Goal: Task Accomplishment & Management: Manage account settings

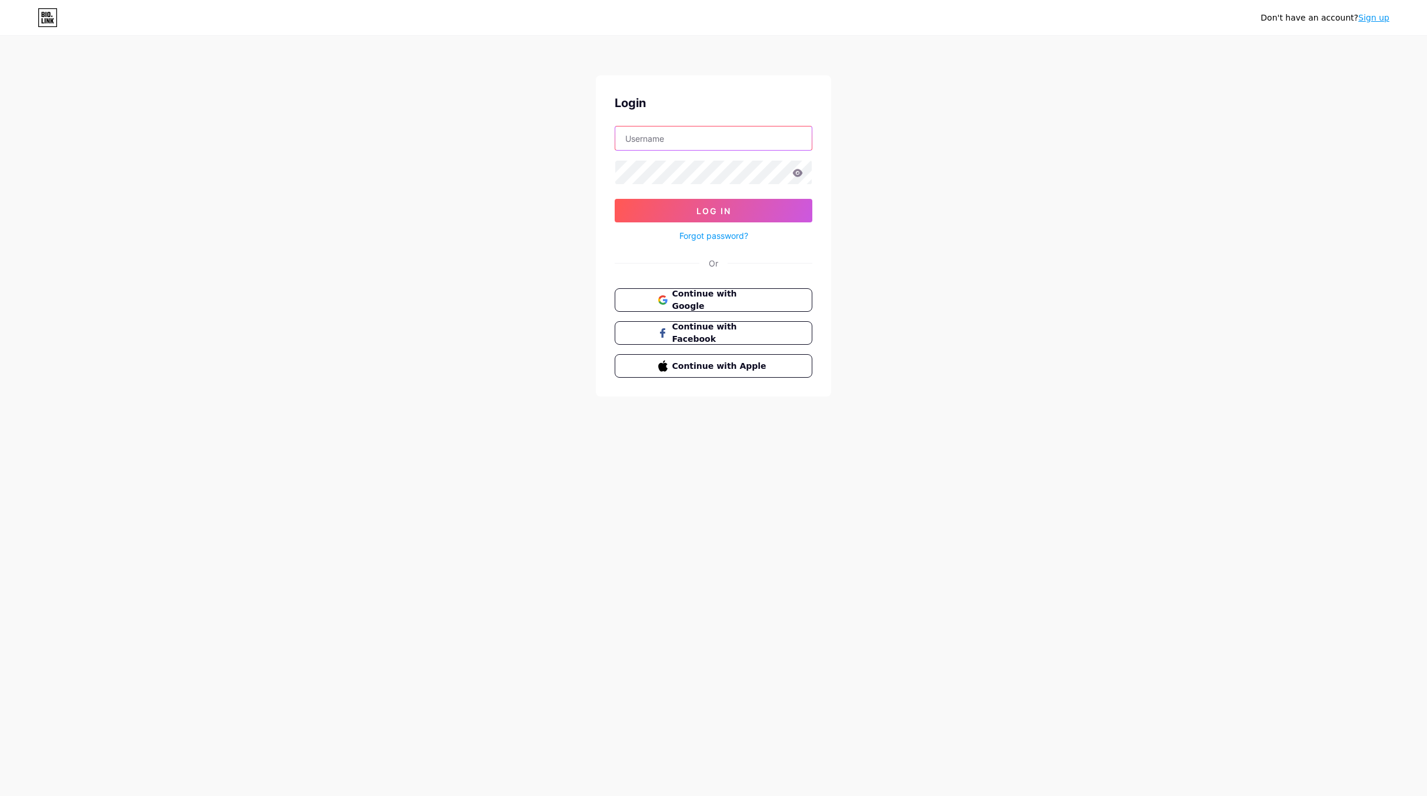
click at [696, 141] on input "text" at bounding box center [713, 138] width 196 height 24
type input "[EMAIL_ADDRESS][DOMAIN_NAME]"
click at [615, 199] on button "Log In" at bounding box center [714, 211] width 198 height 24
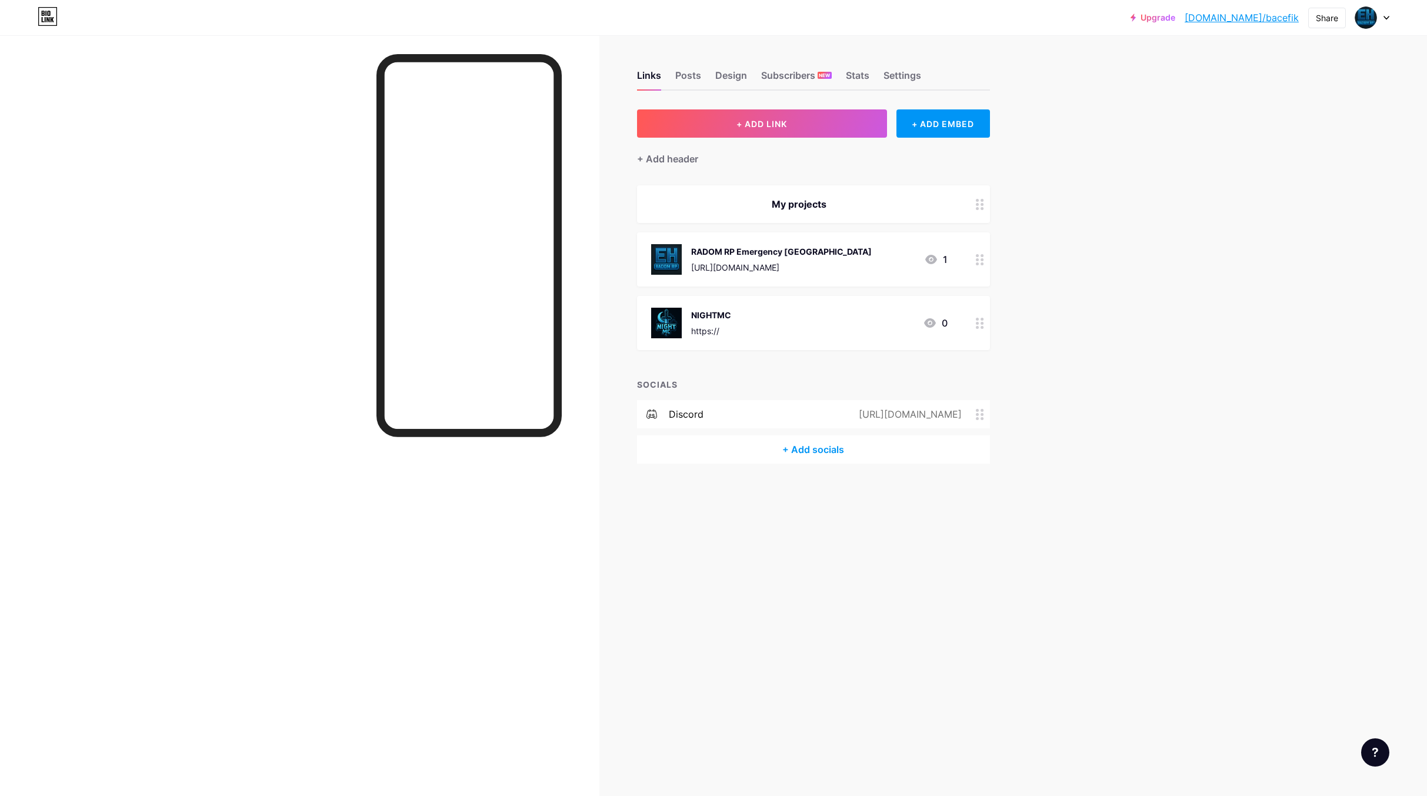
click at [984, 263] on div at bounding box center [980, 259] width 20 height 54
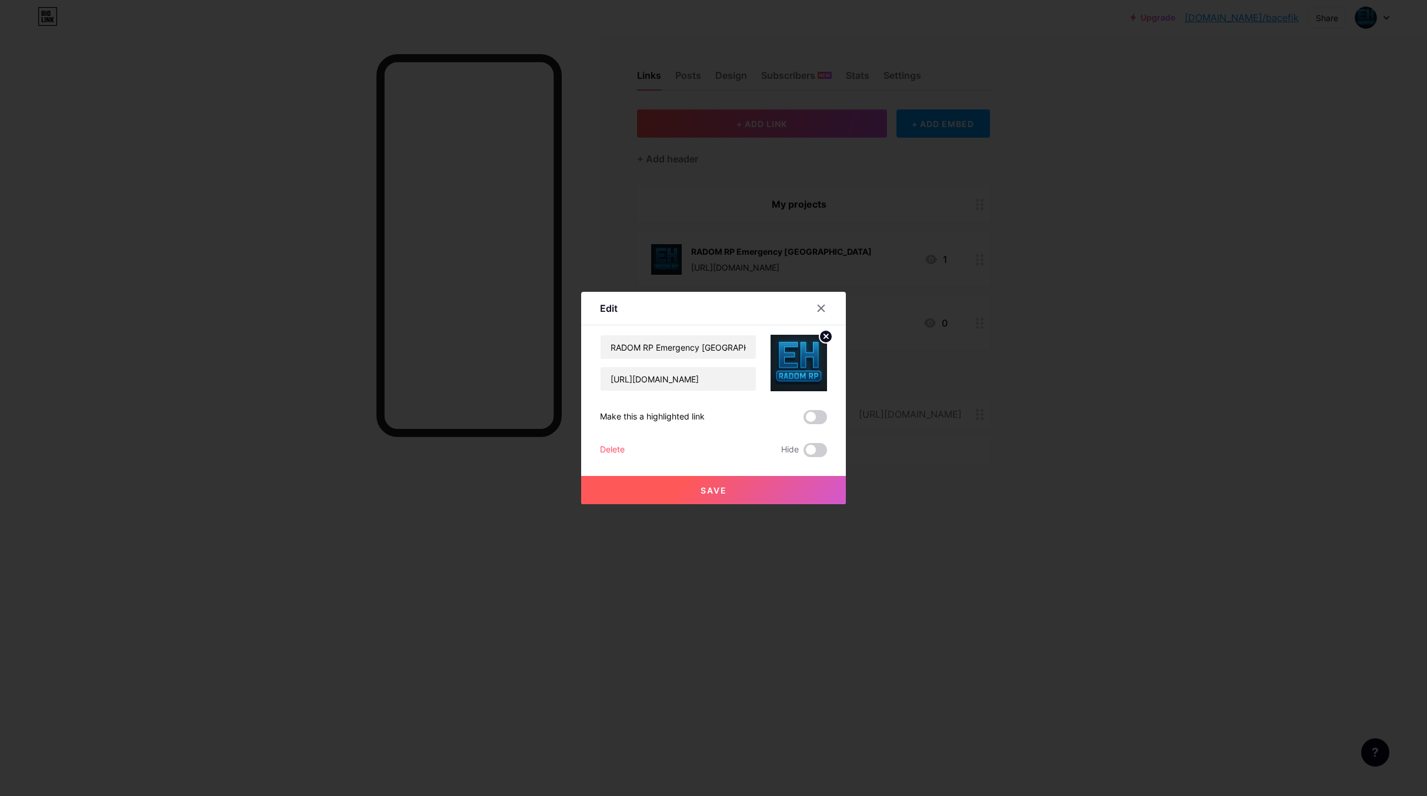
click at [604, 451] on div "Delete" at bounding box center [612, 450] width 25 height 14
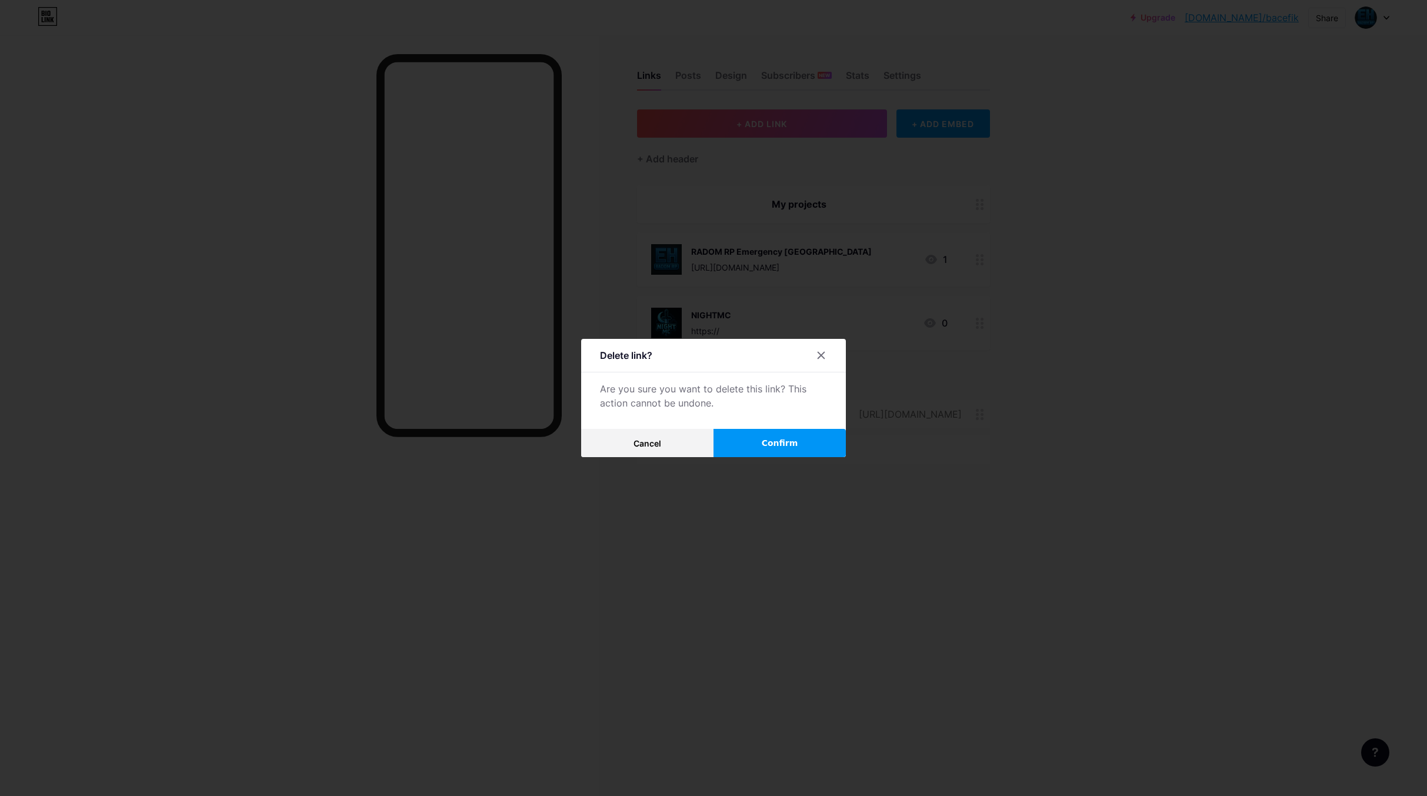
click at [763, 446] on span "Confirm" at bounding box center [780, 443] width 36 height 12
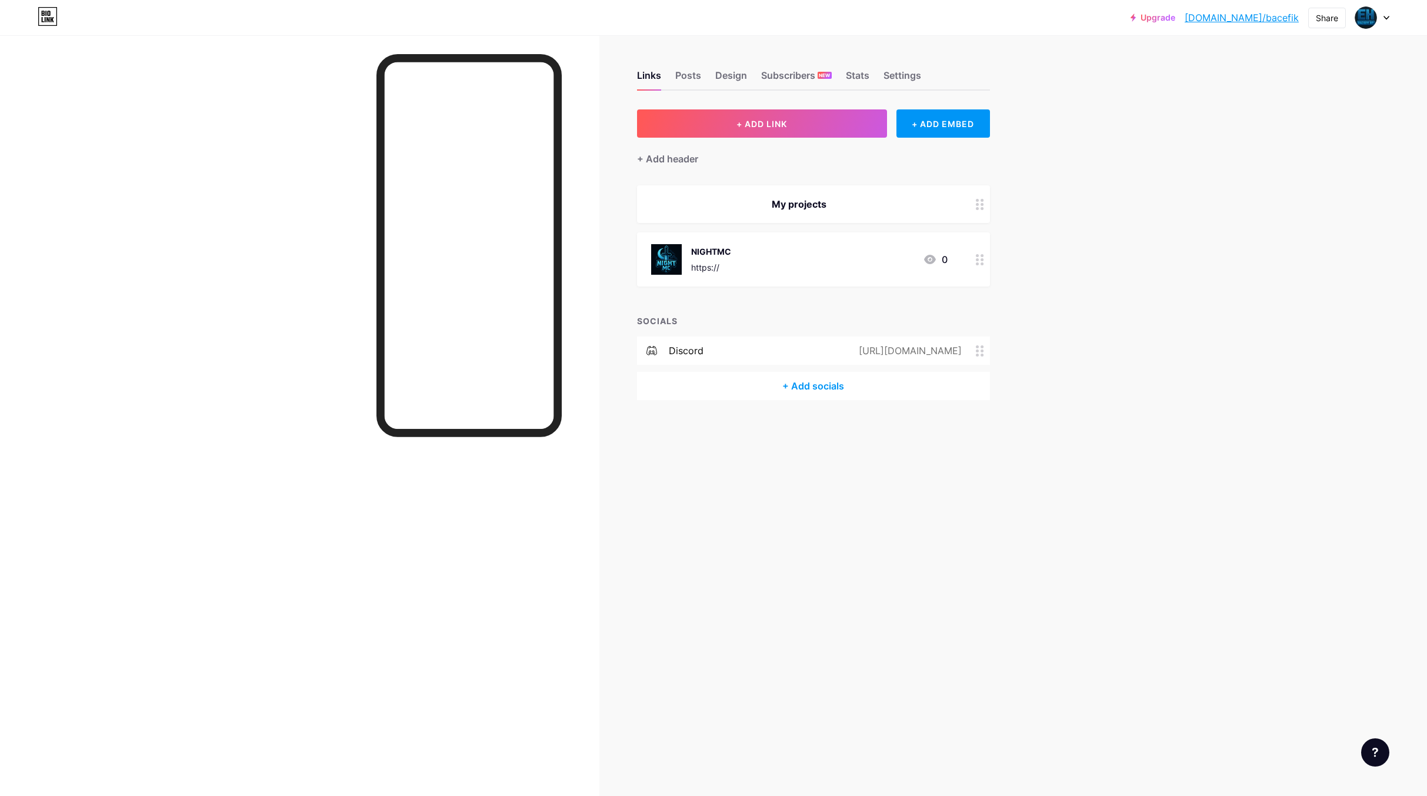
click at [982, 259] on circle at bounding box center [981, 259] width 3 height 3
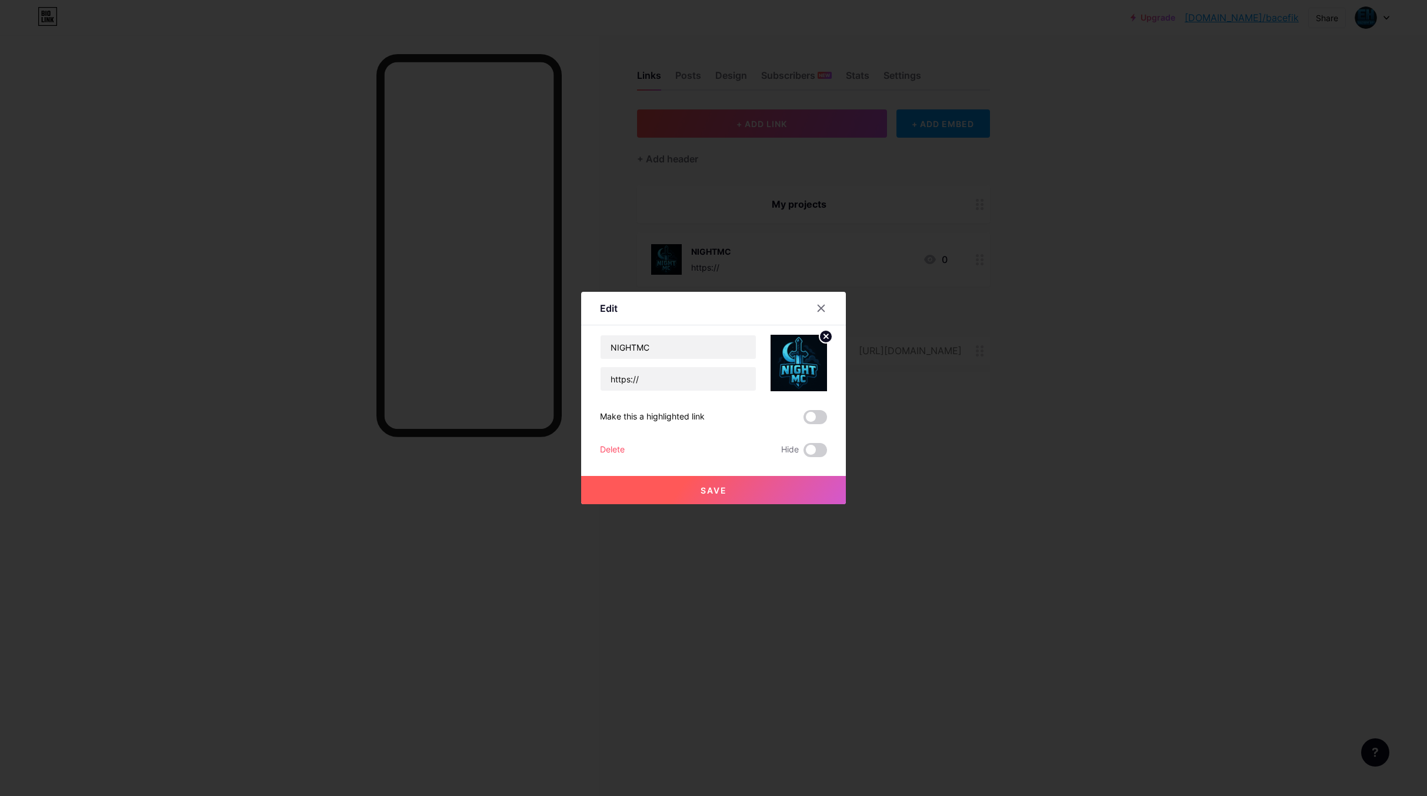
click at [600, 445] on div "Delete" at bounding box center [612, 450] width 25 height 14
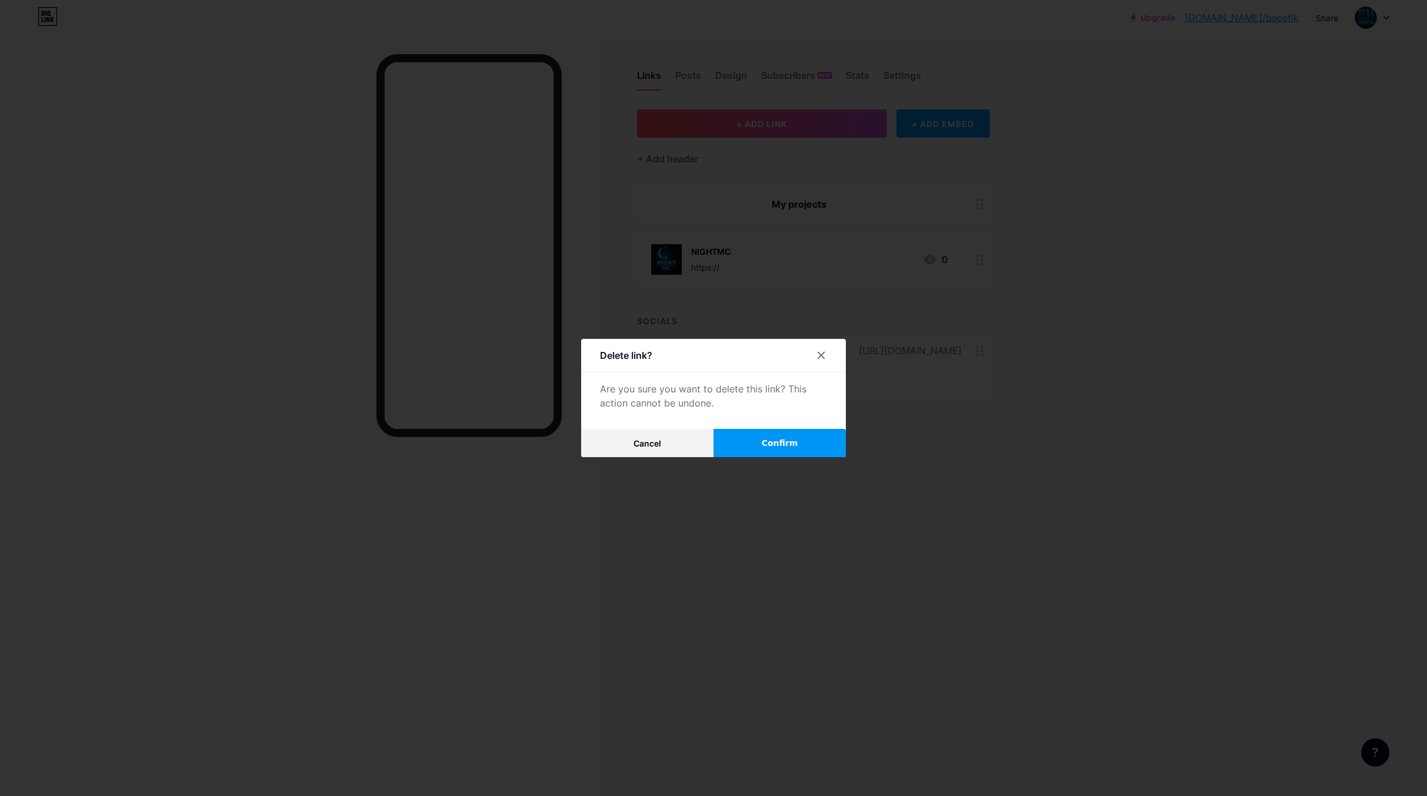
click at [746, 433] on button "Confirm" at bounding box center [779, 443] width 132 height 28
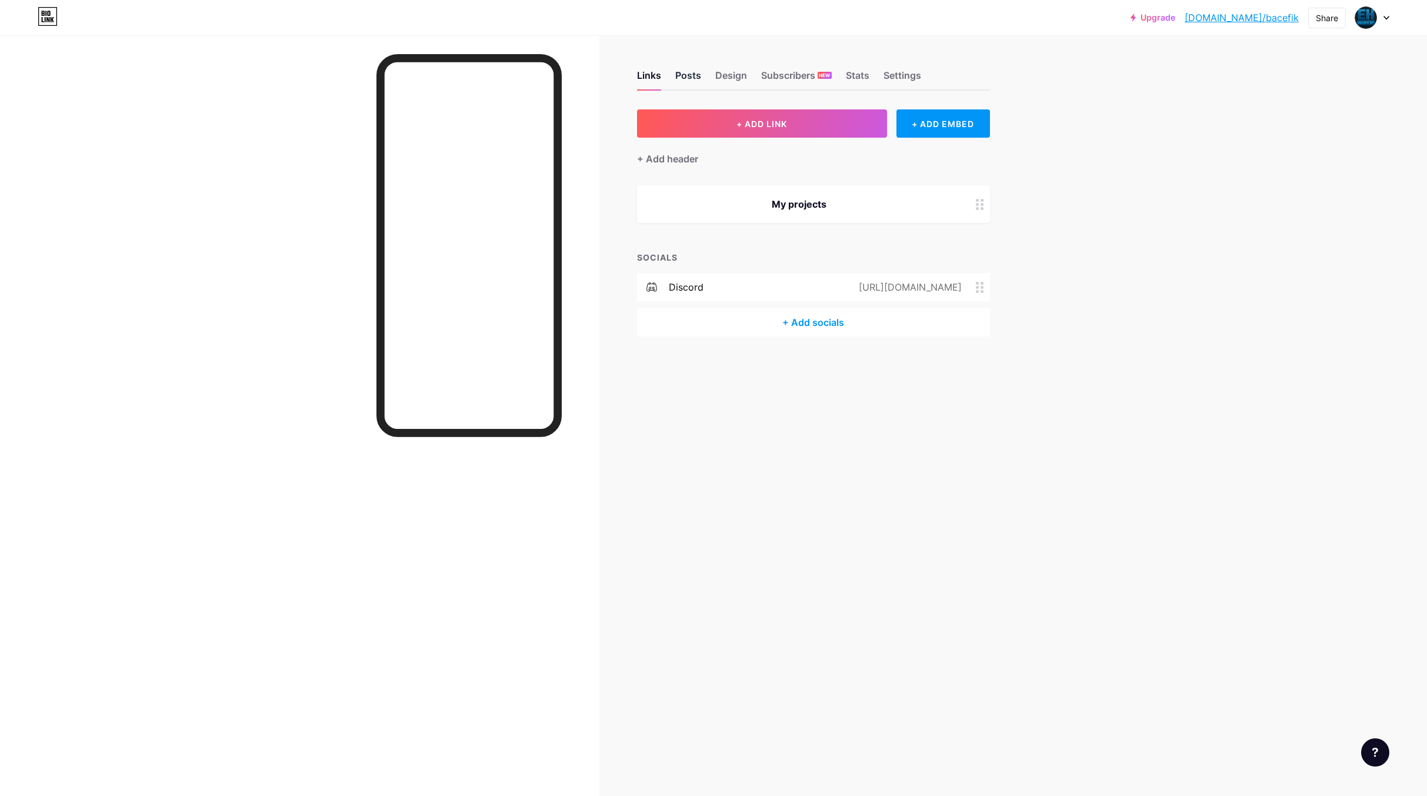
click at [694, 76] on div "Posts" at bounding box center [688, 78] width 26 height 21
click at [651, 79] on div "Links" at bounding box center [649, 78] width 24 height 21
click at [885, 69] on div "Settings" at bounding box center [902, 78] width 38 height 21
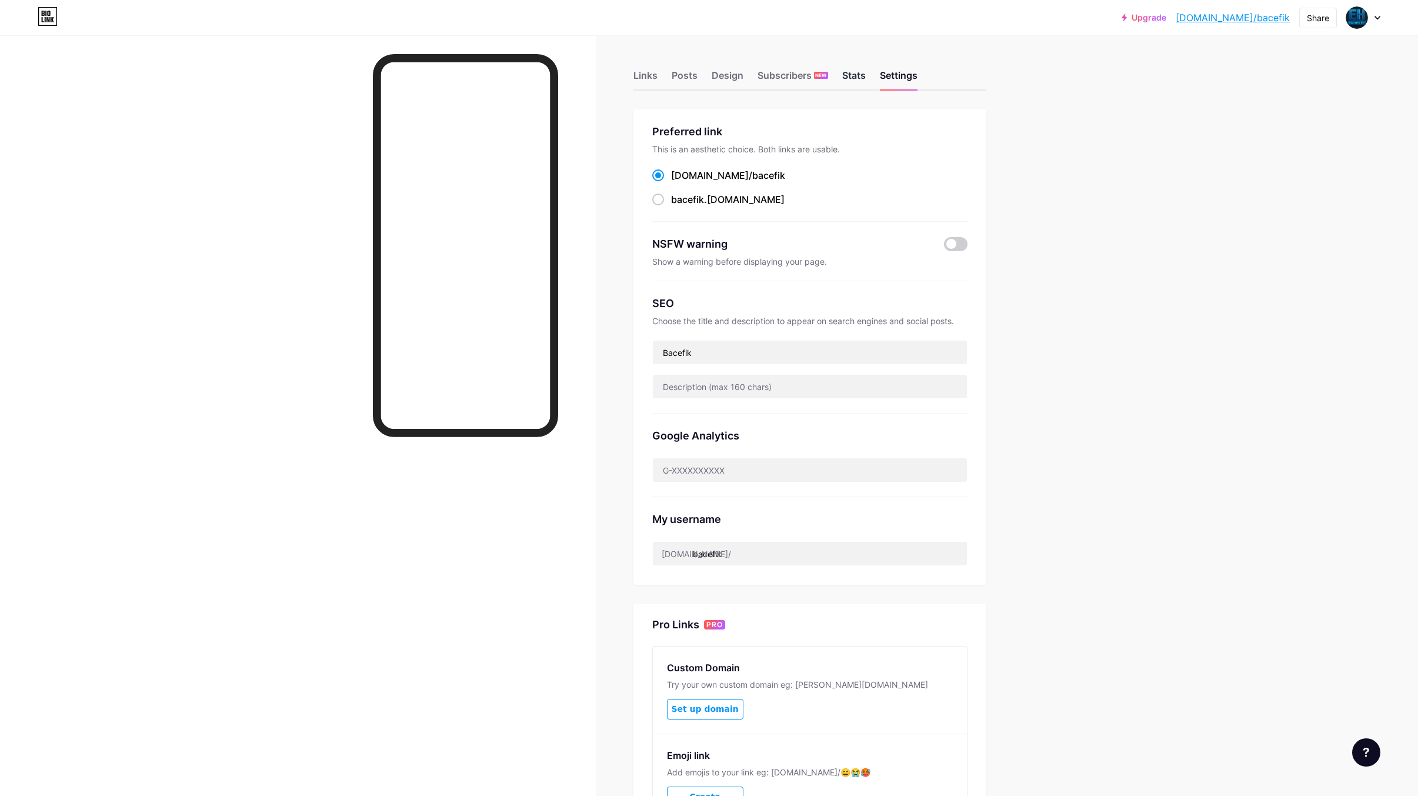
click at [860, 82] on div "Stats" at bounding box center [854, 78] width 24 height 21
click at [851, 81] on div "Stats" at bounding box center [854, 78] width 24 height 21
click at [783, 81] on div "Subscribers NEW" at bounding box center [793, 78] width 71 height 21
click at [723, 79] on div "Design" at bounding box center [728, 78] width 32 height 21
click at [703, 80] on div "Links Posts Design Subscribers NEW Stats Settings" at bounding box center [809, 69] width 353 height 41
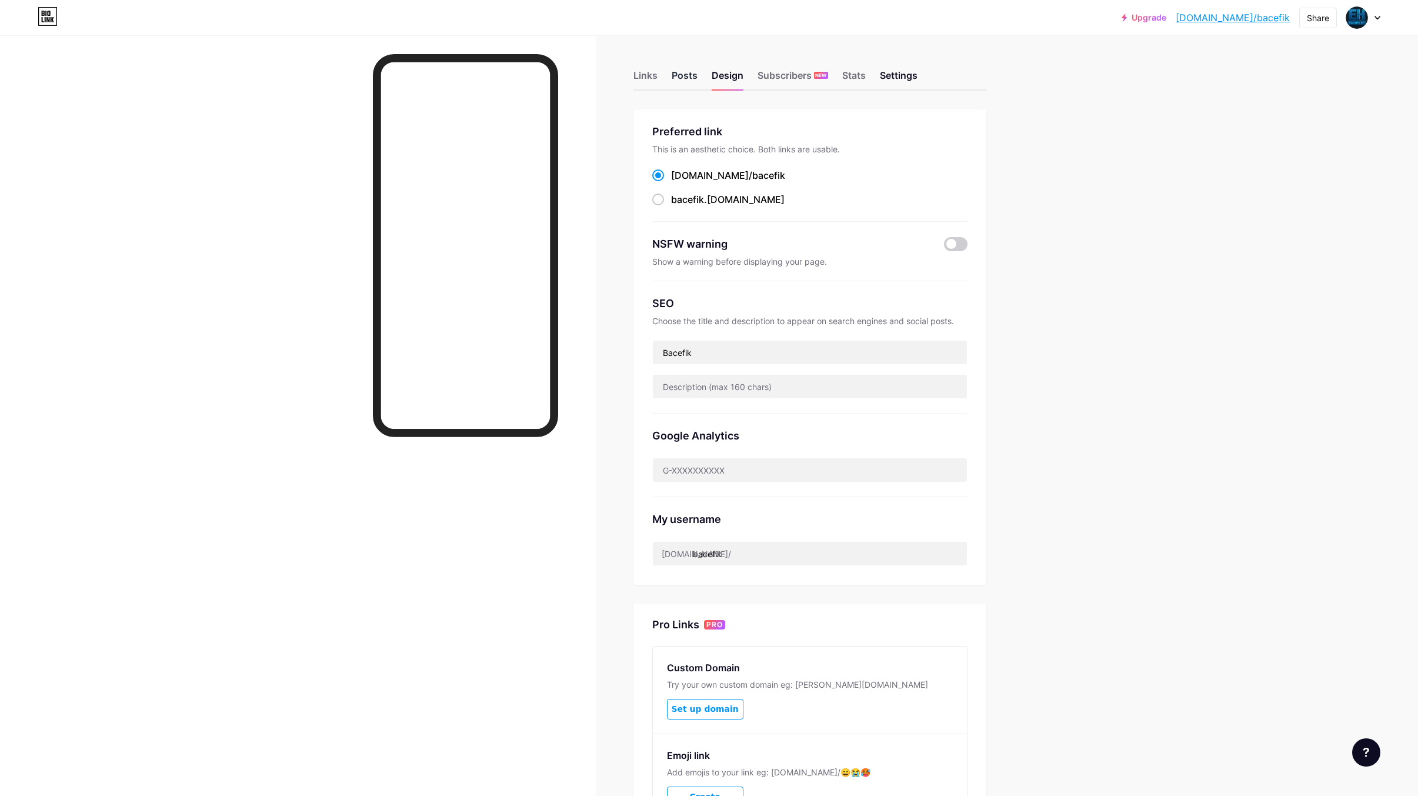
click at [691, 79] on div "Posts" at bounding box center [685, 78] width 26 height 21
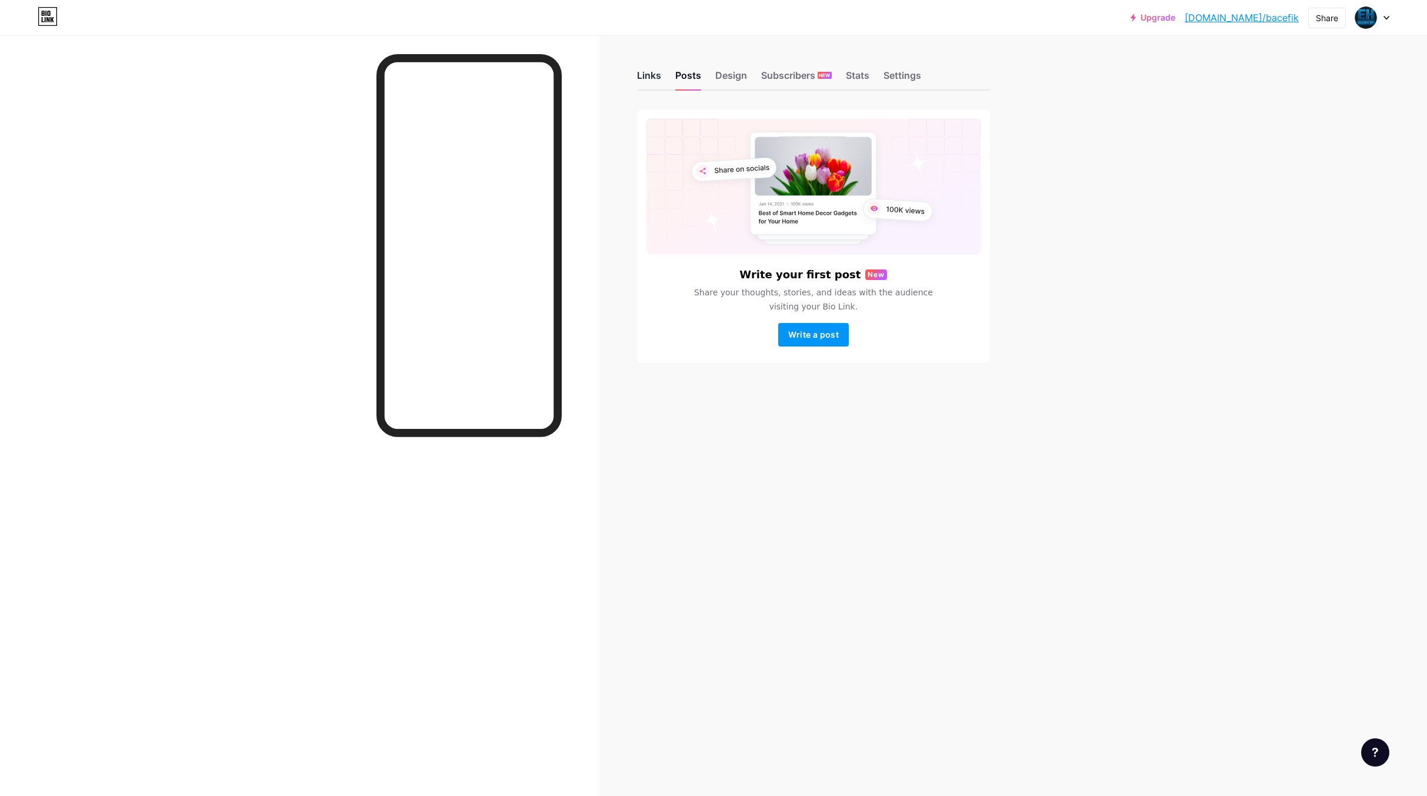
click at [652, 79] on div "Links" at bounding box center [649, 78] width 24 height 21
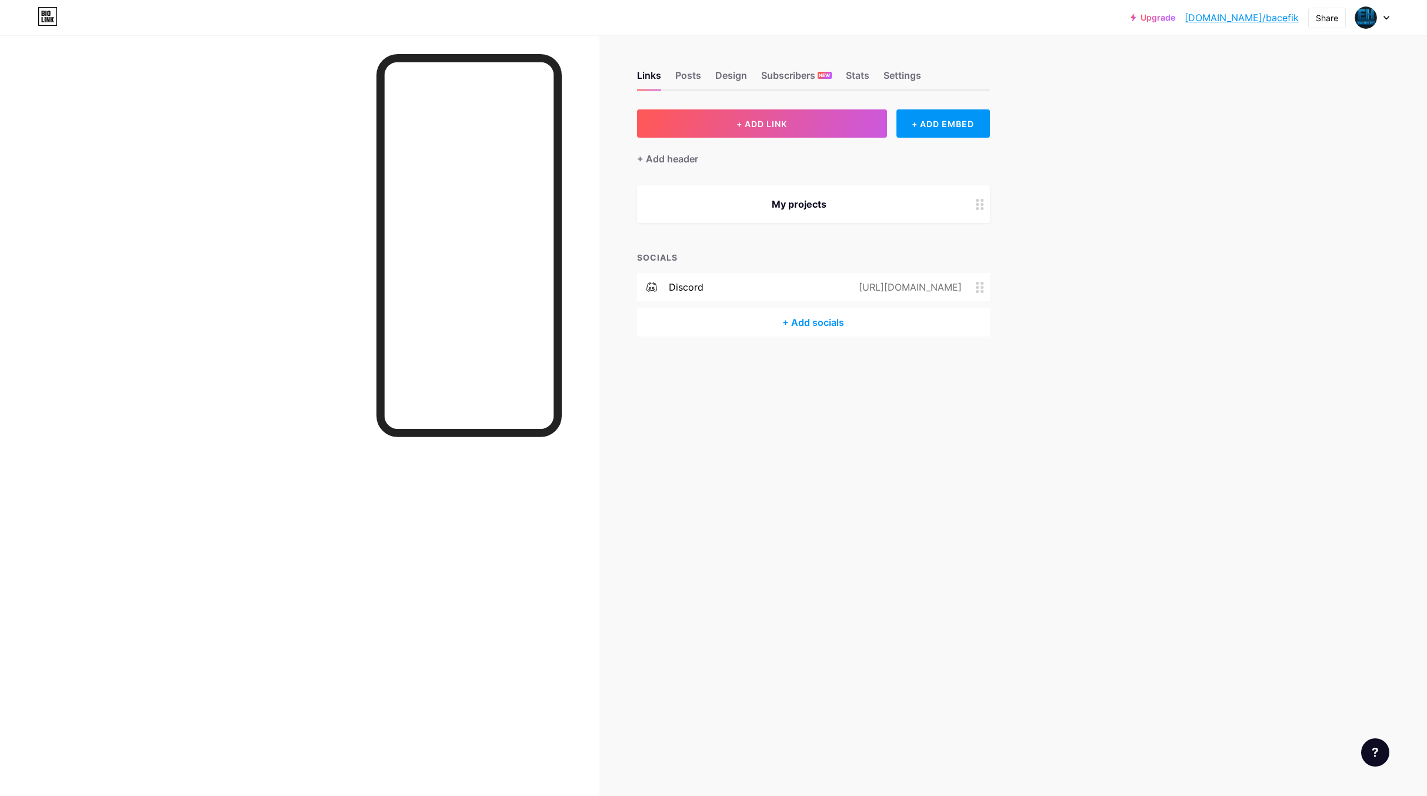
click at [890, 64] on div "Links Posts Design Subscribers NEW Stats Settings" at bounding box center [813, 69] width 353 height 41
click at [893, 74] on div "Settings" at bounding box center [902, 78] width 38 height 21
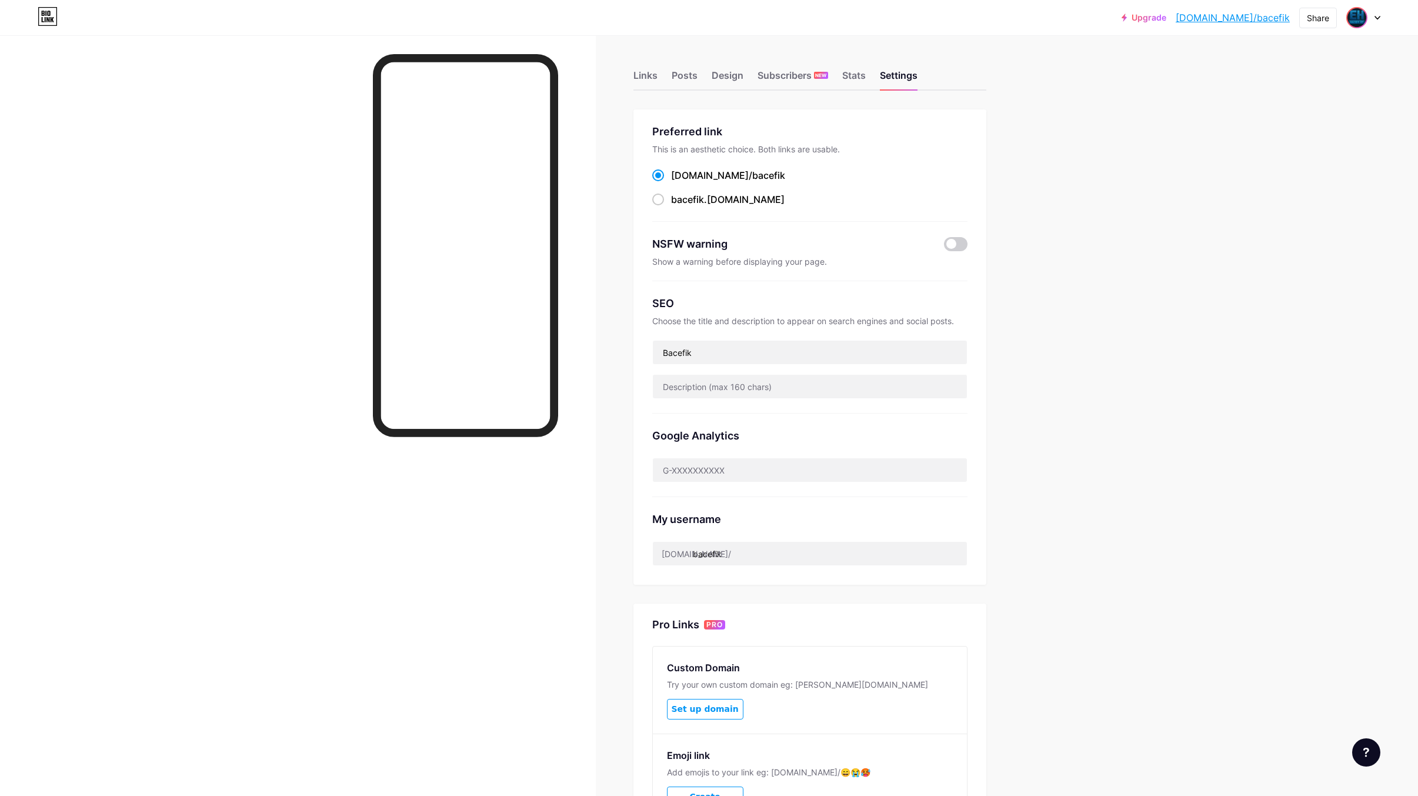
click at [1352, 18] on img at bounding box center [1356, 17] width 19 height 19
click at [1351, 74] on div "Bacefik" at bounding box center [1311, 70] width 87 height 9
click at [729, 384] on input "text" at bounding box center [810, 387] width 314 height 24
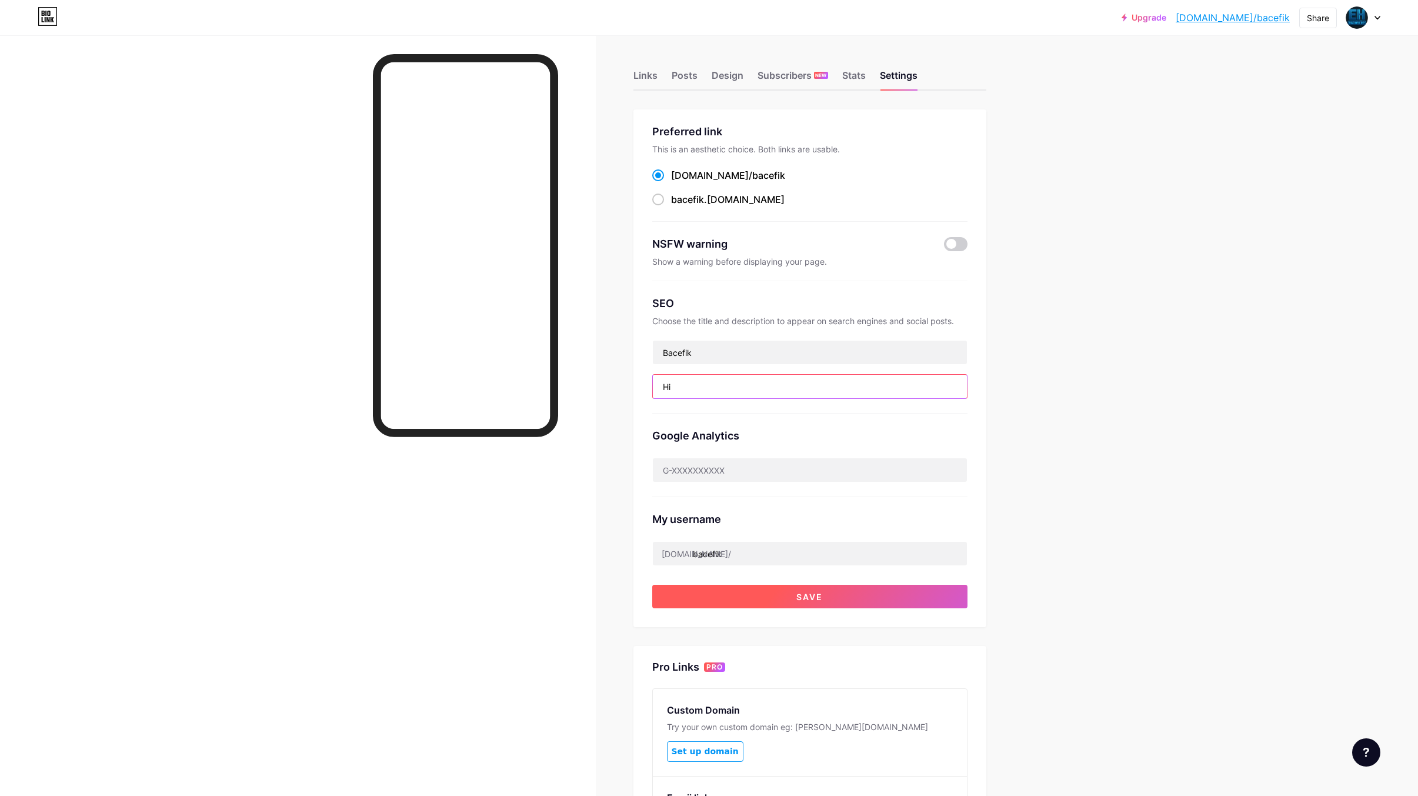
type input "Hi"
click at [830, 594] on button "Save" at bounding box center [809, 597] width 315 height 24
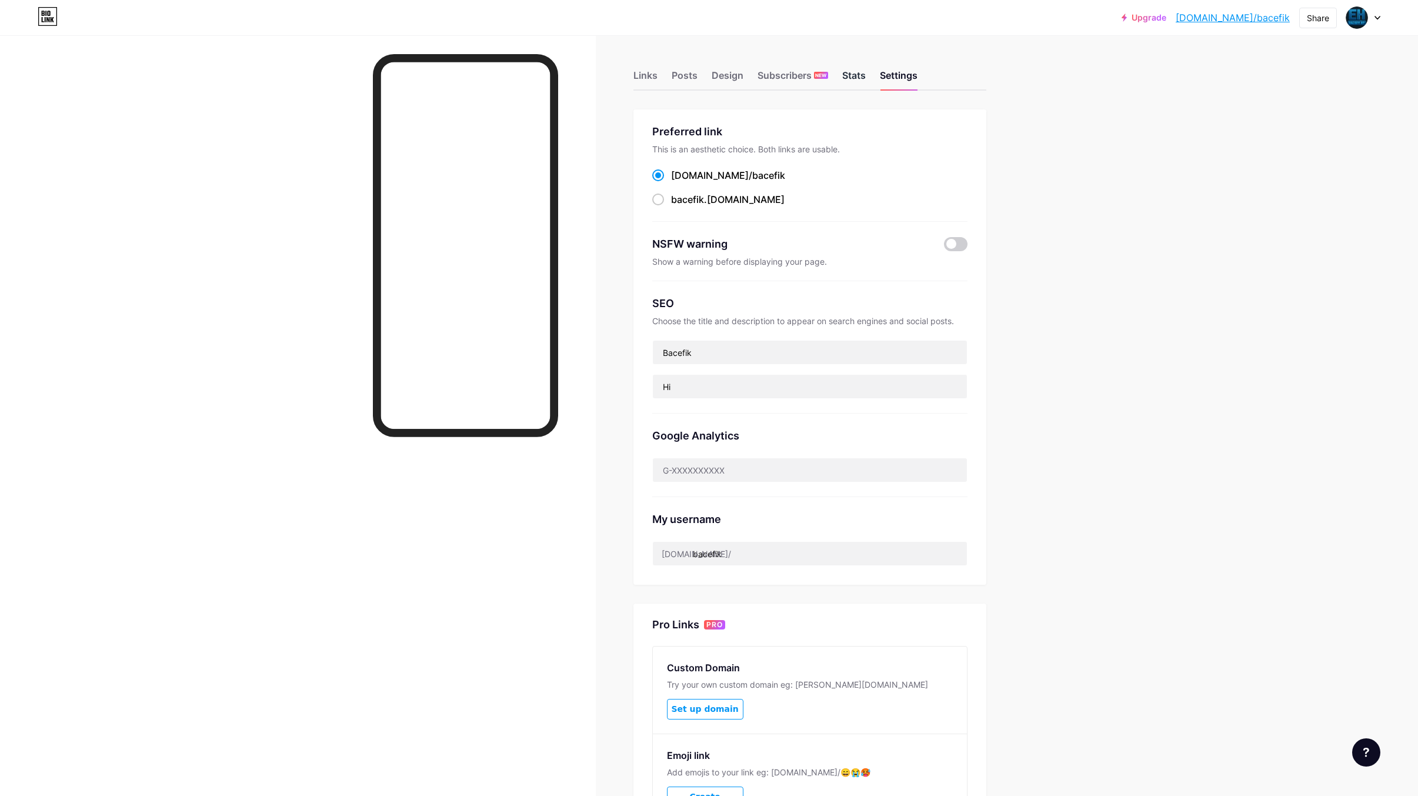
click at [855, 71] on div "Stats" at bounding box center [854, 78] width 24 height 21
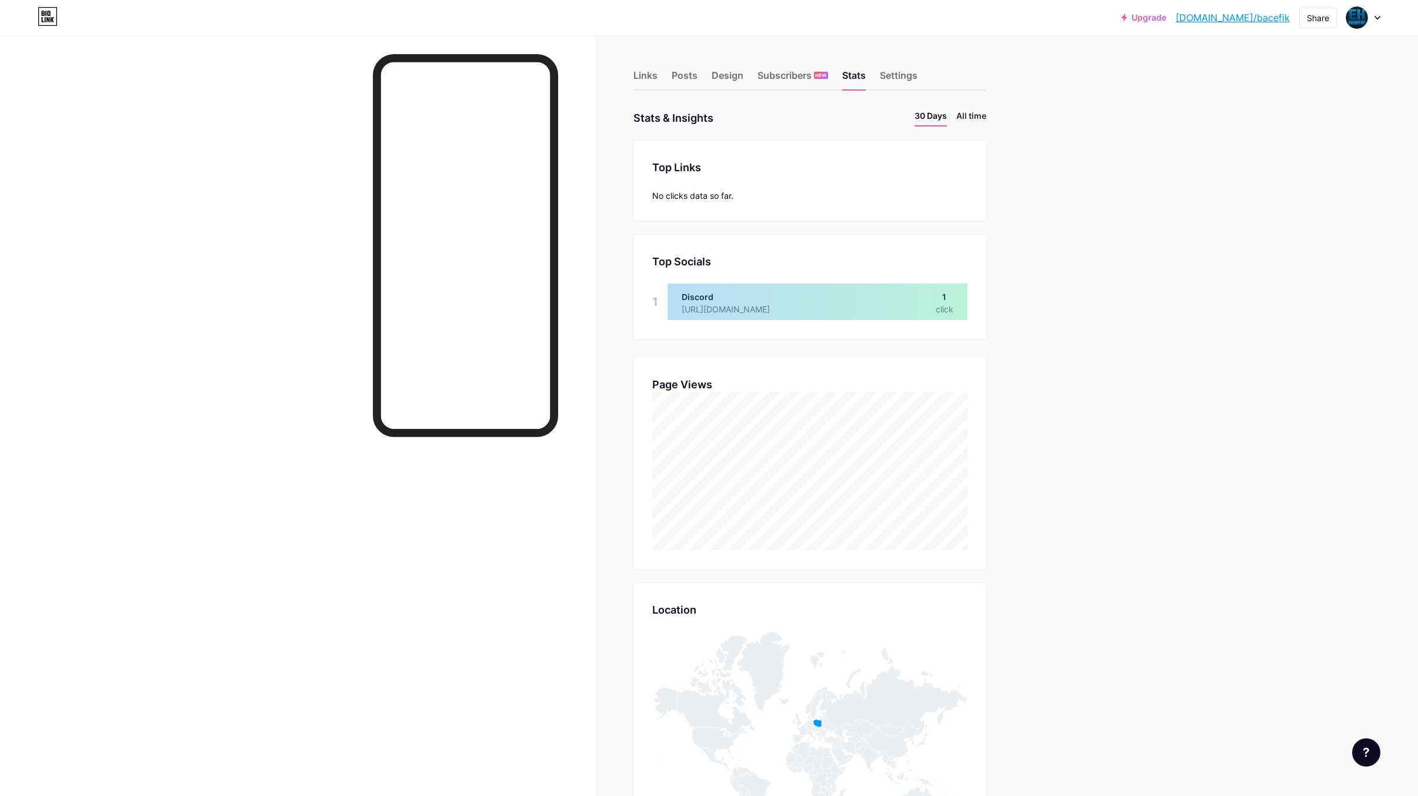
click at [982, 117] on li "All time" at bounding box center [971, 117] width 30 height 17
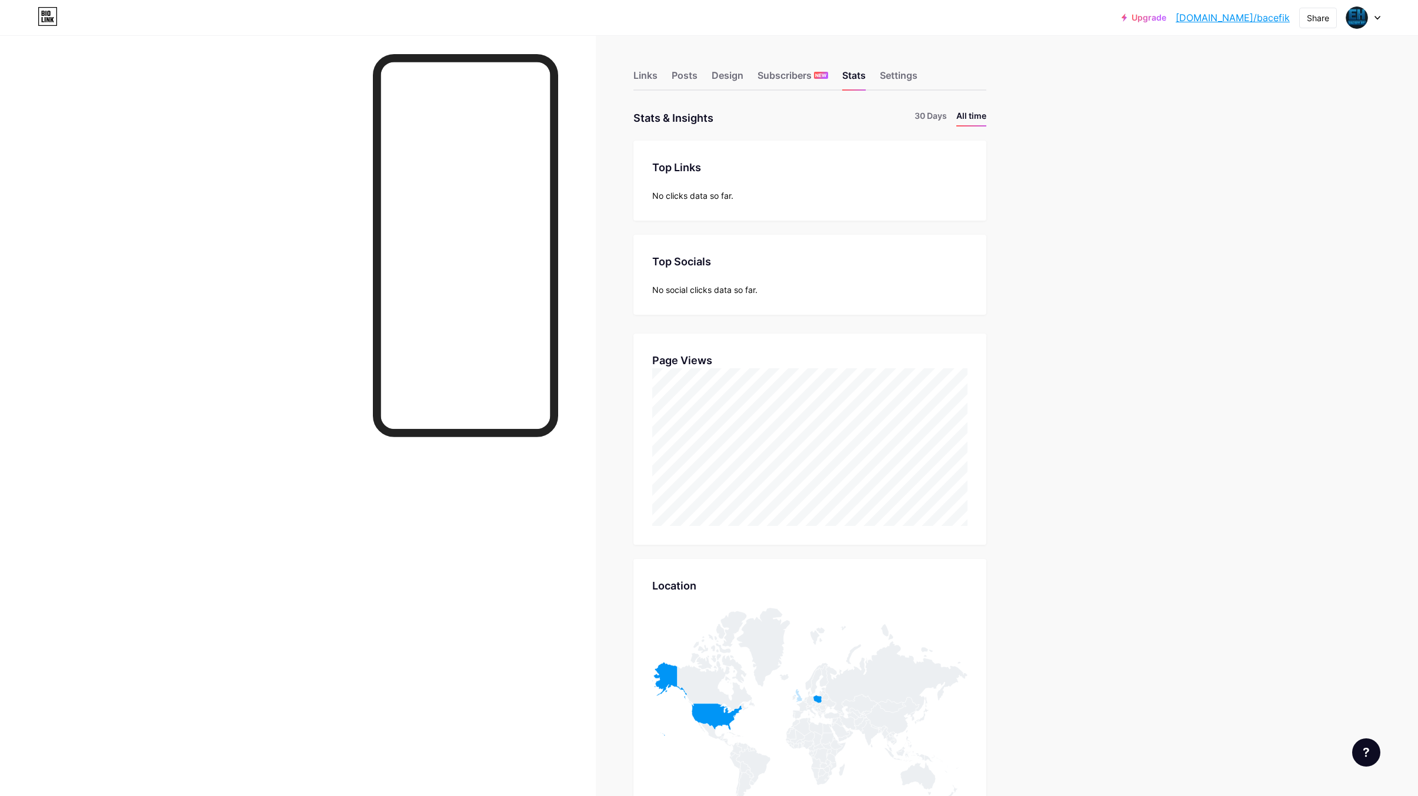
click at [692, 66] on div "Links Posts Design Subscribers NEW Stats Settings" at bounding box center [809, 69] width 353 height 41
click at [895, 74] on div "Settings" at bounding box center [899, 78] width 38 height 21
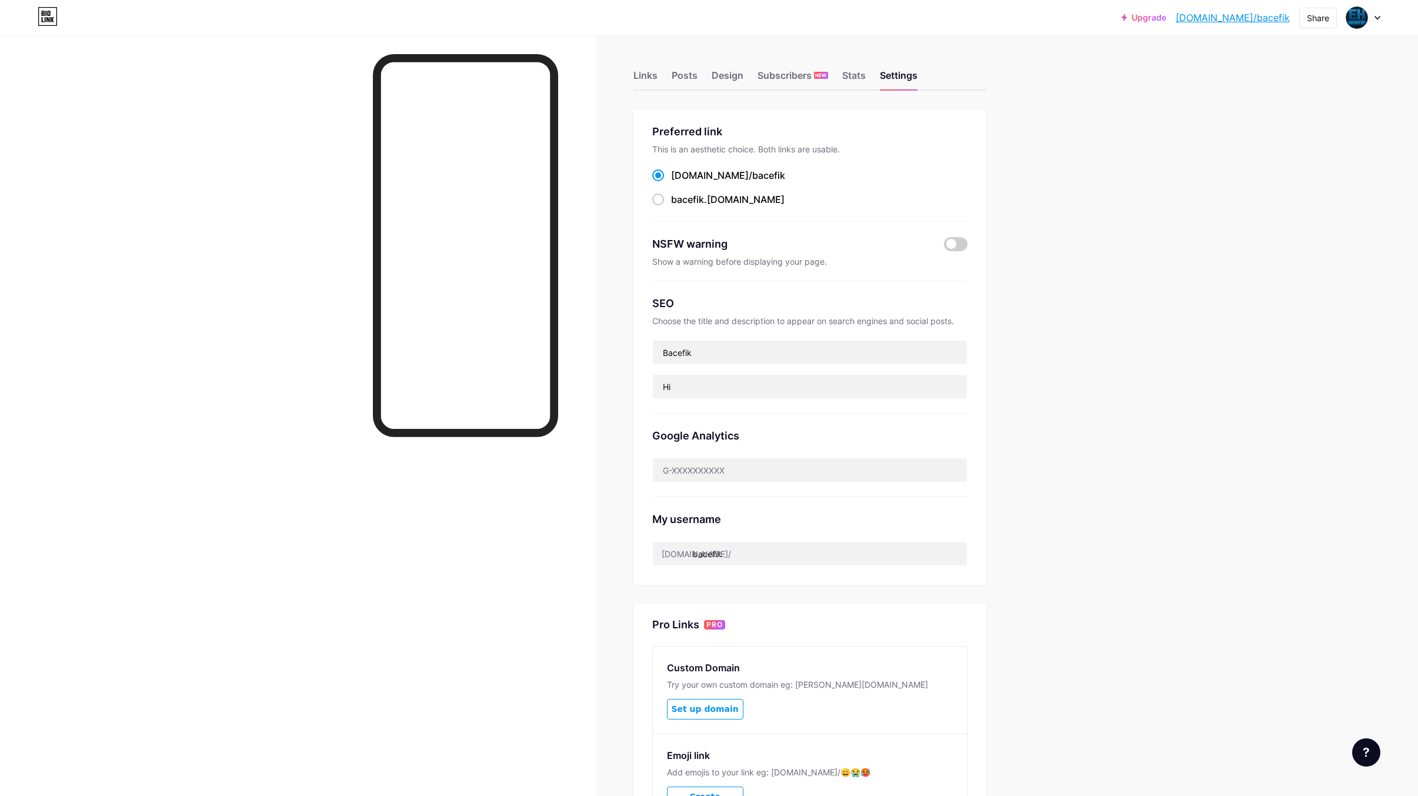
click at [844, 69] on div "Links Posts Design Subscribers NEW Stats Settings" at bounding box center [809, 69] width 353 height 41
click at [853, 76] on div "Stats" at bounding box center [854, 78] width 24 height 21
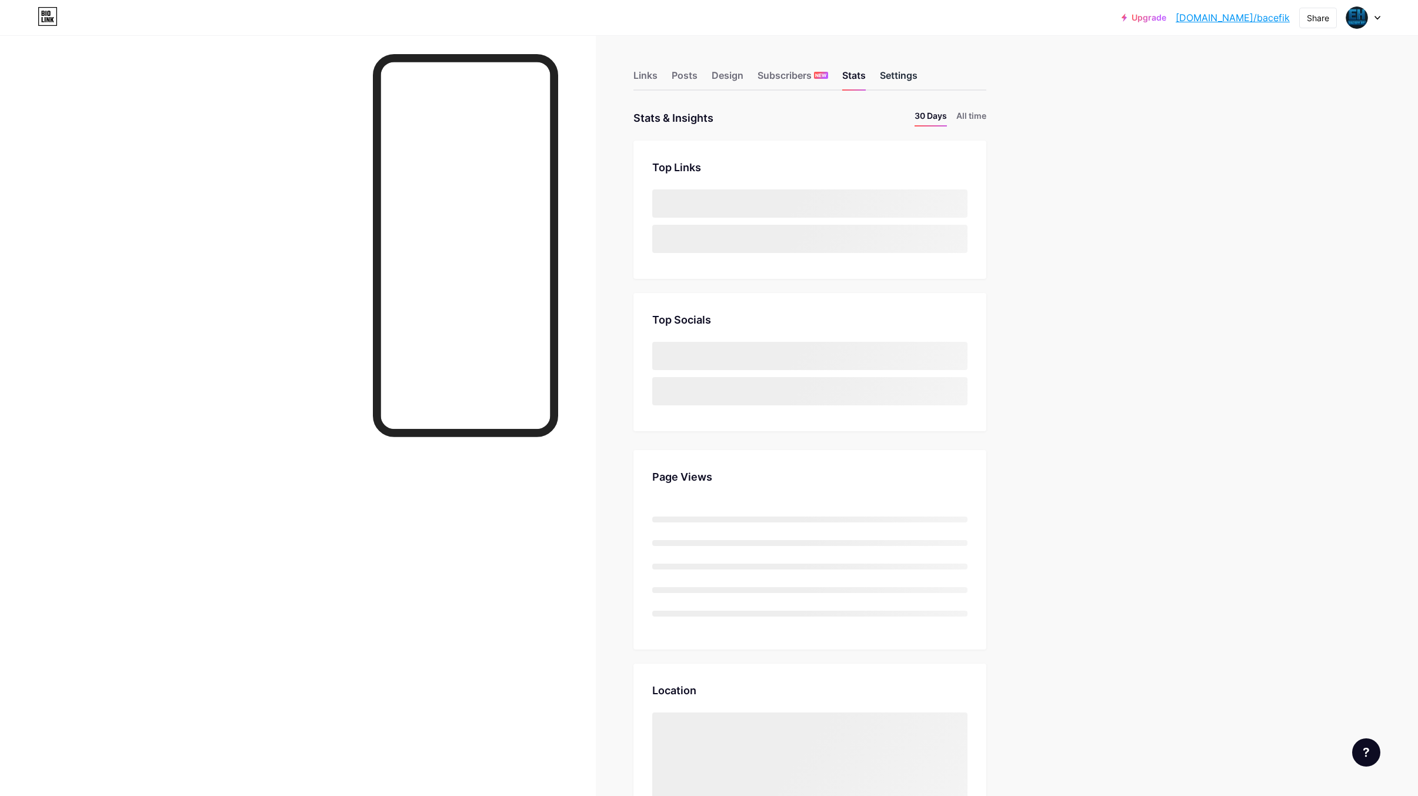
click at [905, 77] on div "Settings" at bounding box center [899, 78] width 38 height 21
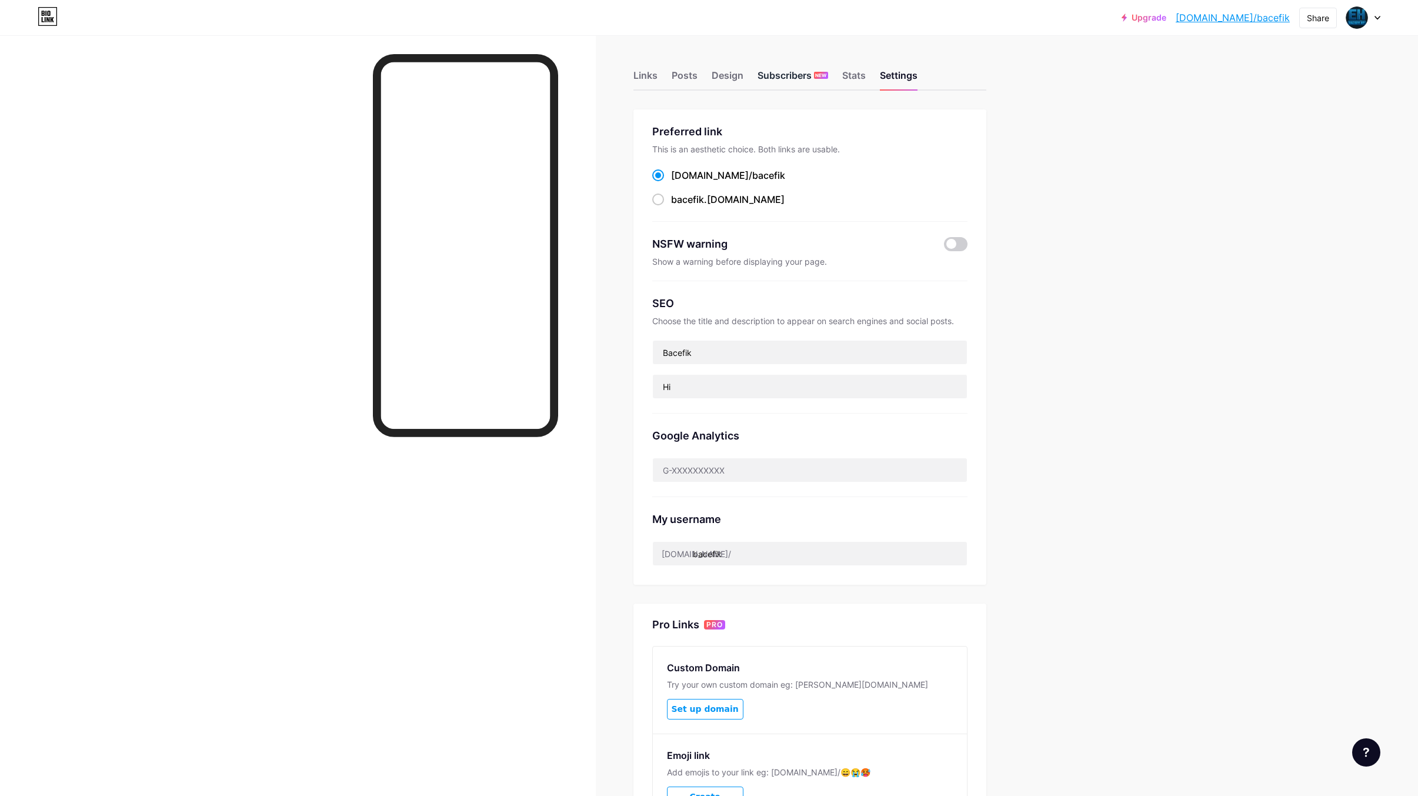
click at [785, 84] on div "Subscribers NEW" at bounding box center [793, 78] width 71 height 21
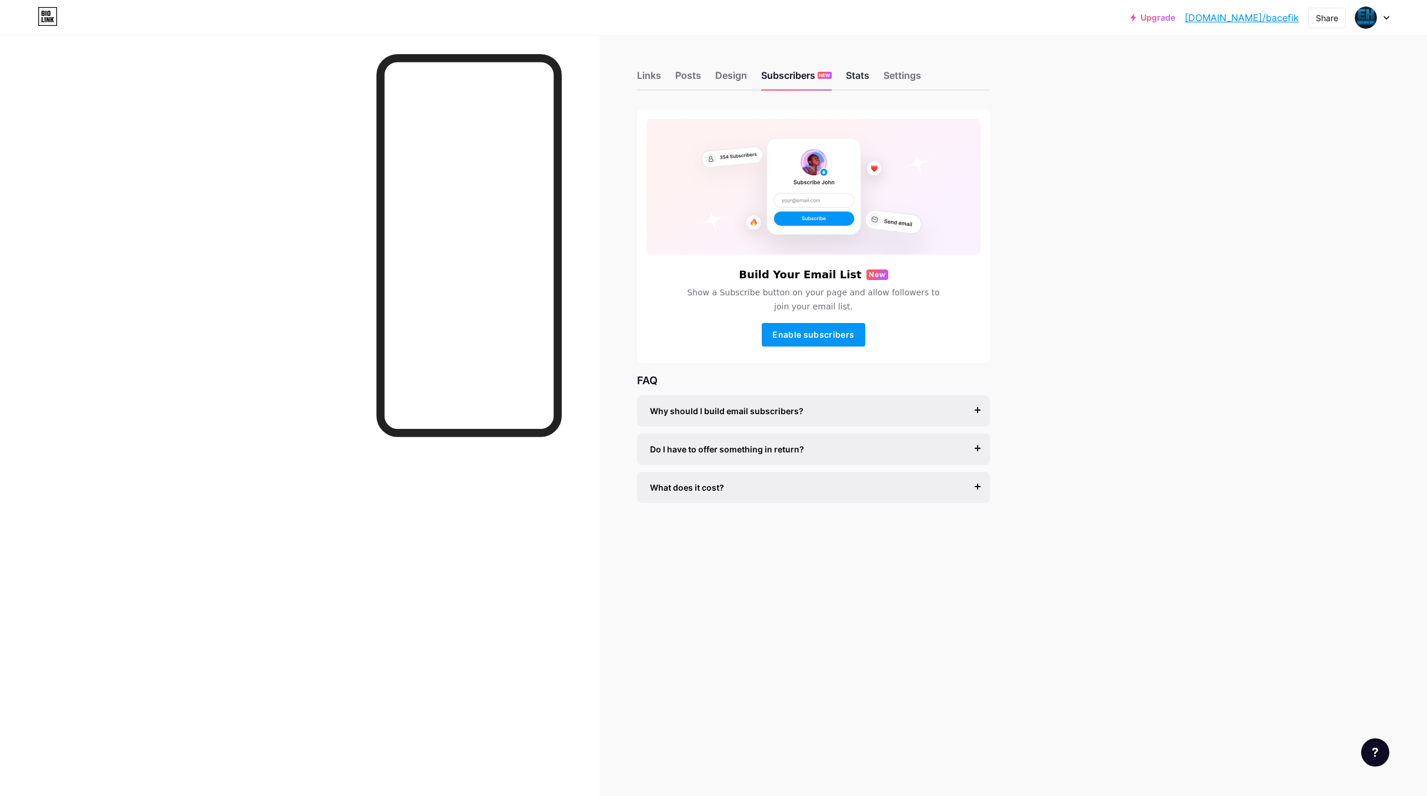
click at [854, 79] on div "Stats" at bounding box center [858, 78] width 24 height 21
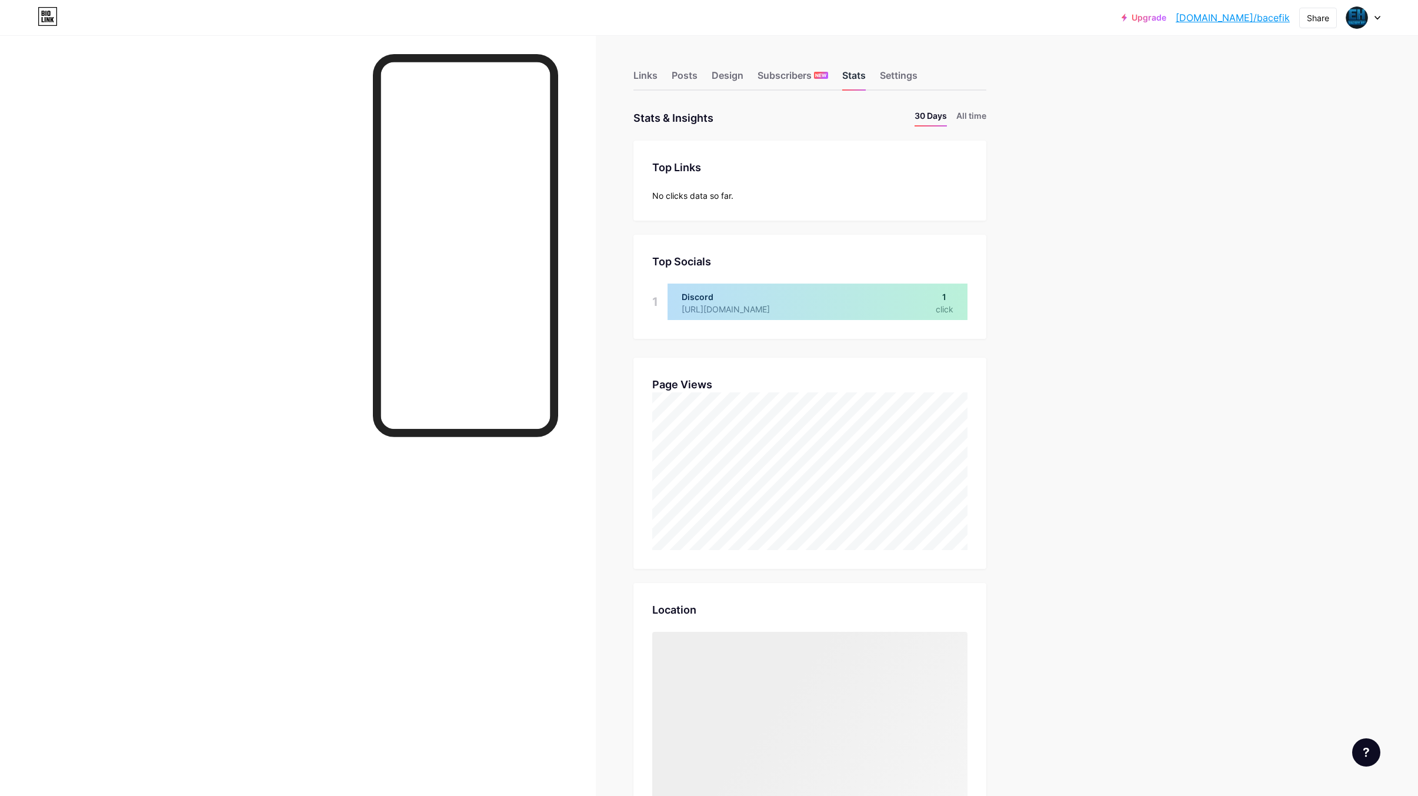
scroll to position [796, 1418]
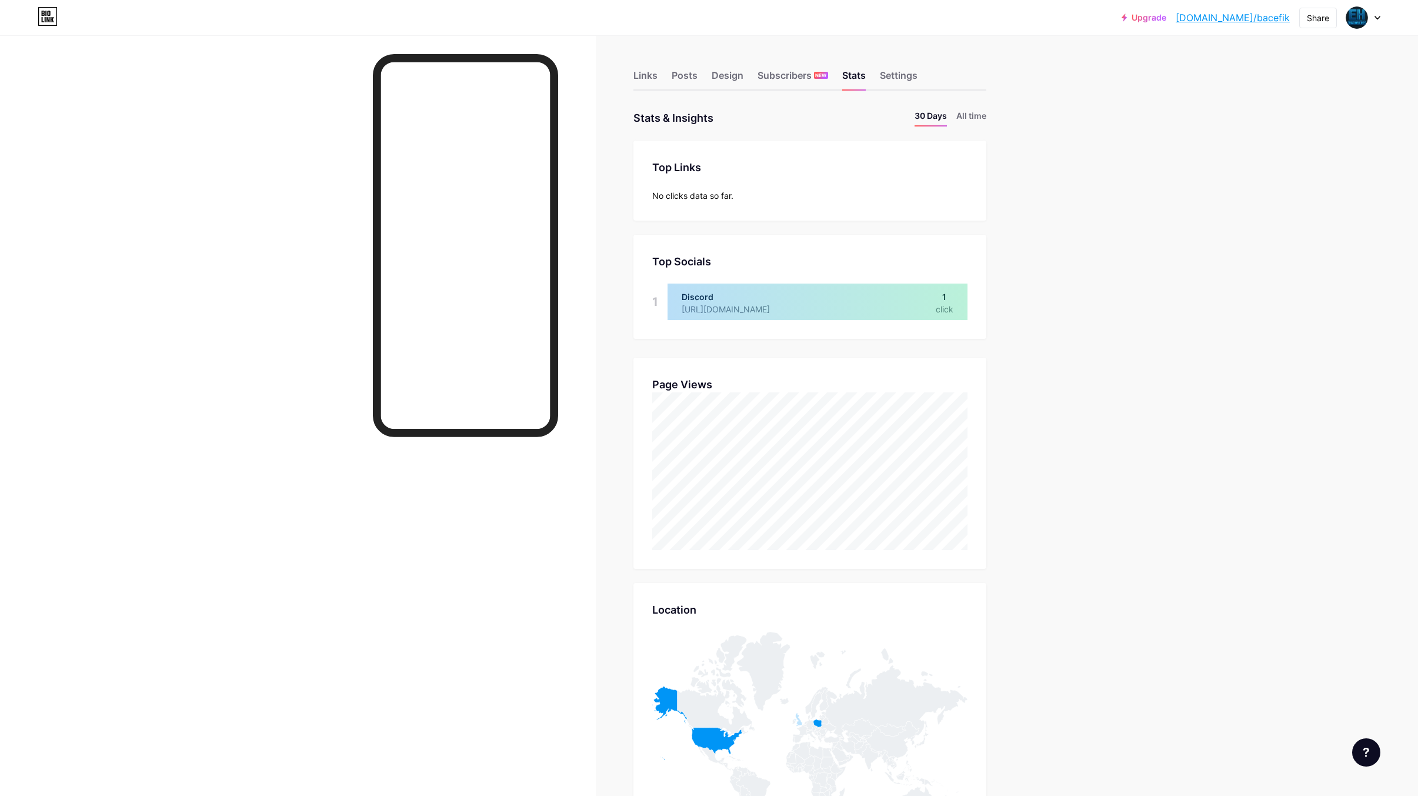
click at [714, 78] on div "Links Posts Design Subscribers NEW Stats Settings" at bounding box center [809, 69] width 353 height 41
click at [726, 77] on div "Design" at bounding box center [728, 78] width 32 height 21
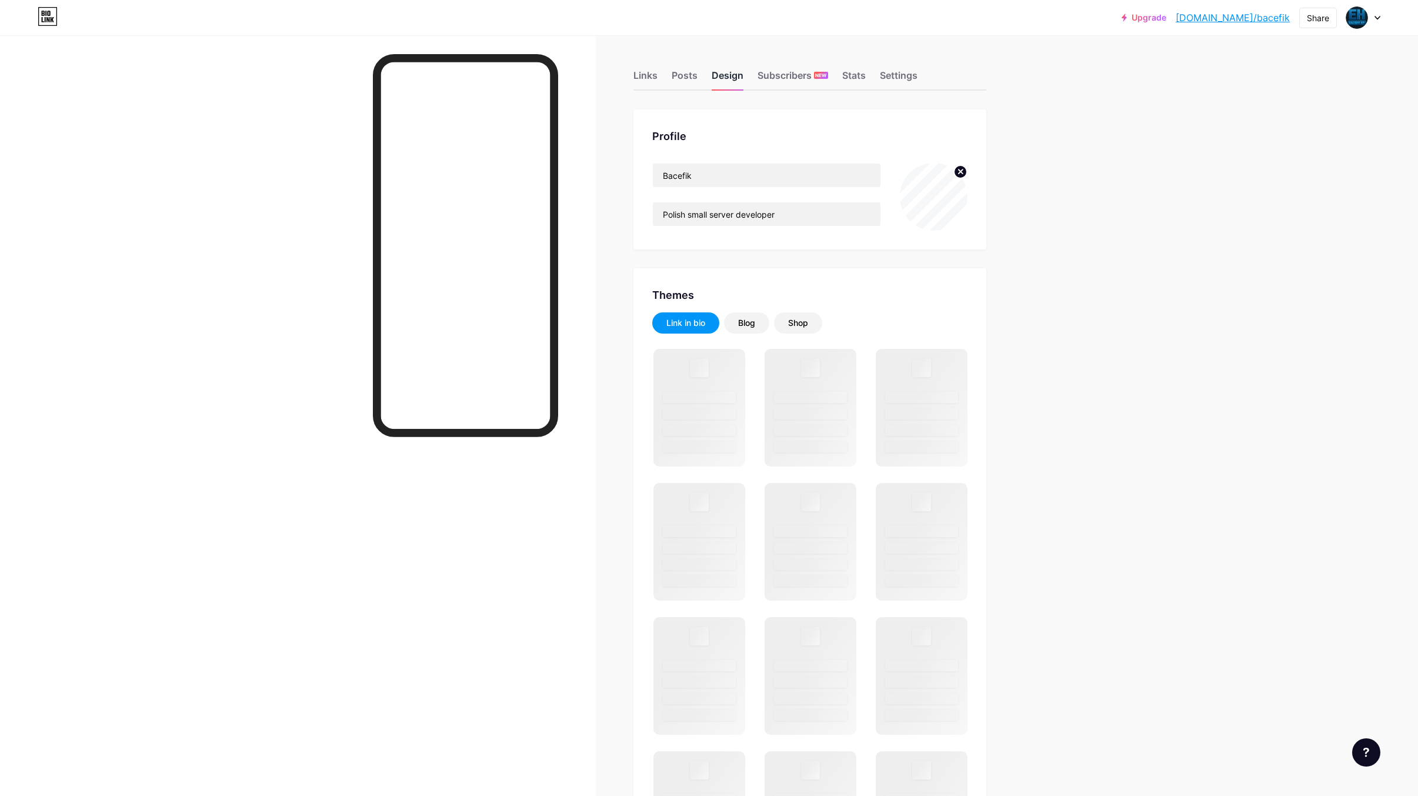
click at [729, 75] on div "Design" at bounding box center [728, 78] width 32 height 21
drag, startPoint x: 801, startPoint y: 216, endPoint x: 612, endPoint y: 228, distance: 189.7
click at [612, 228] on div "Links Posts Design Subscribers NEW Stats Settings Profile Bacefik Polish small …" at bounding box center [518, 733] width 1036 height 1396
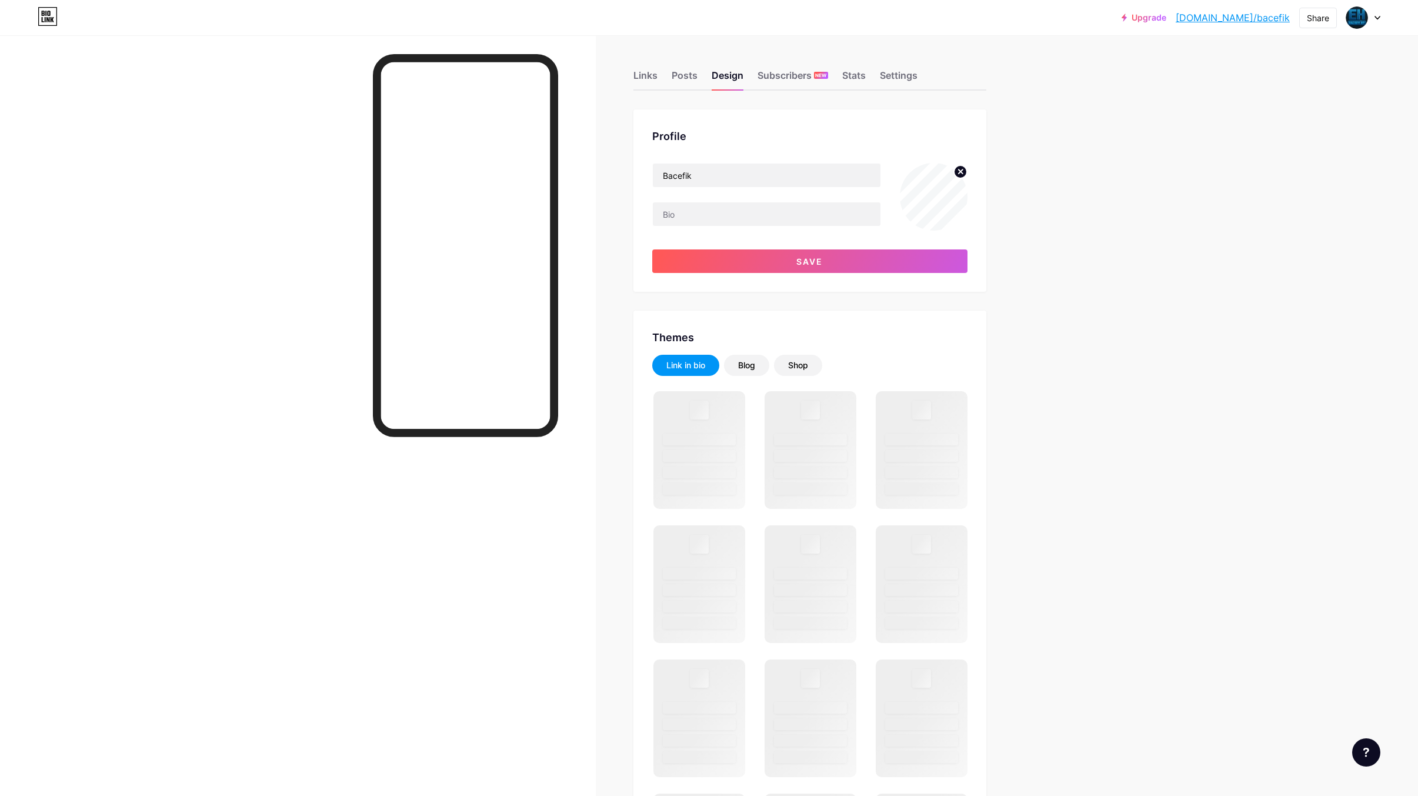
click at [967, 167] on circle at bounding box center [960, 171] width 13 height 13
click at [808, 366] on div "Shop" at bounding box center [798, 365] width 20 height 12
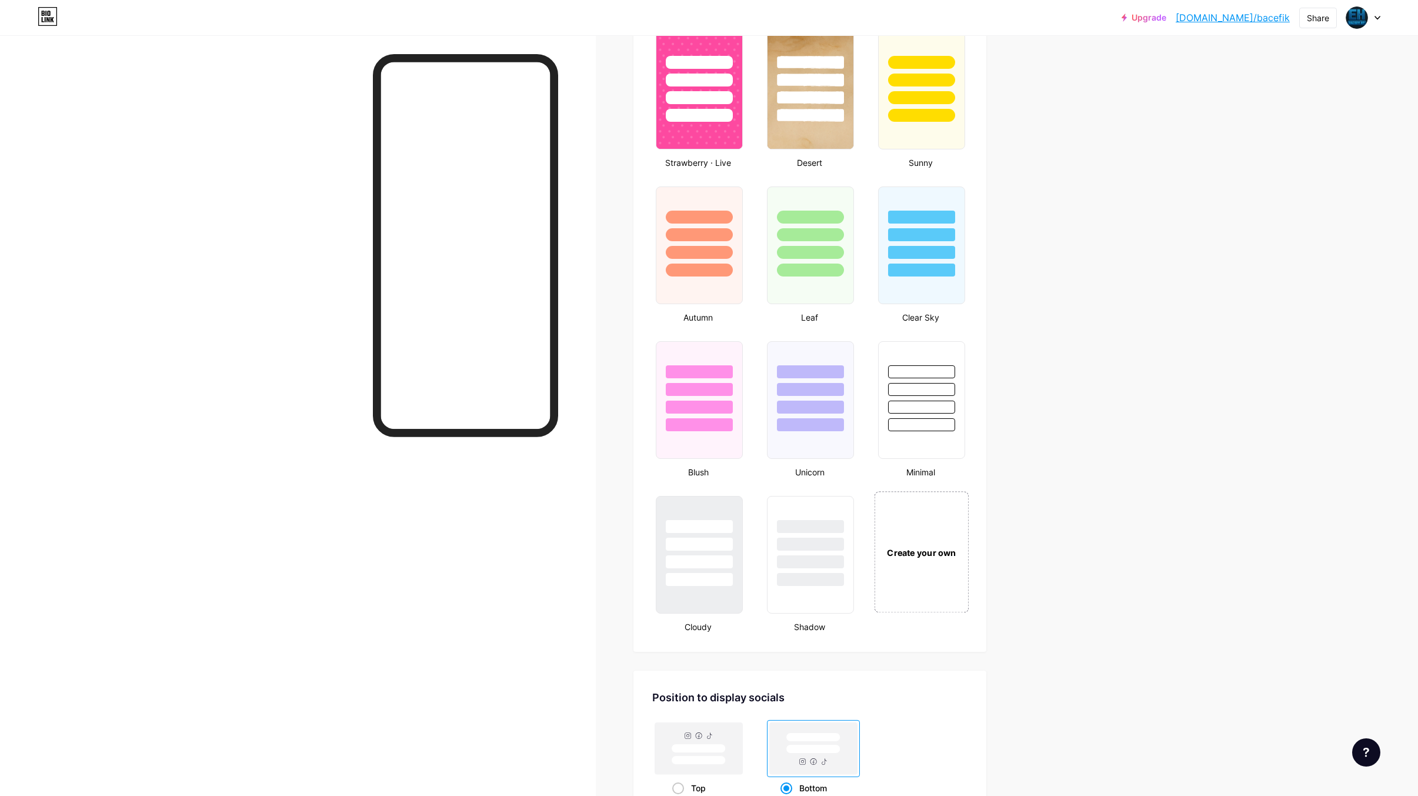
scroll to position [1078, 0]
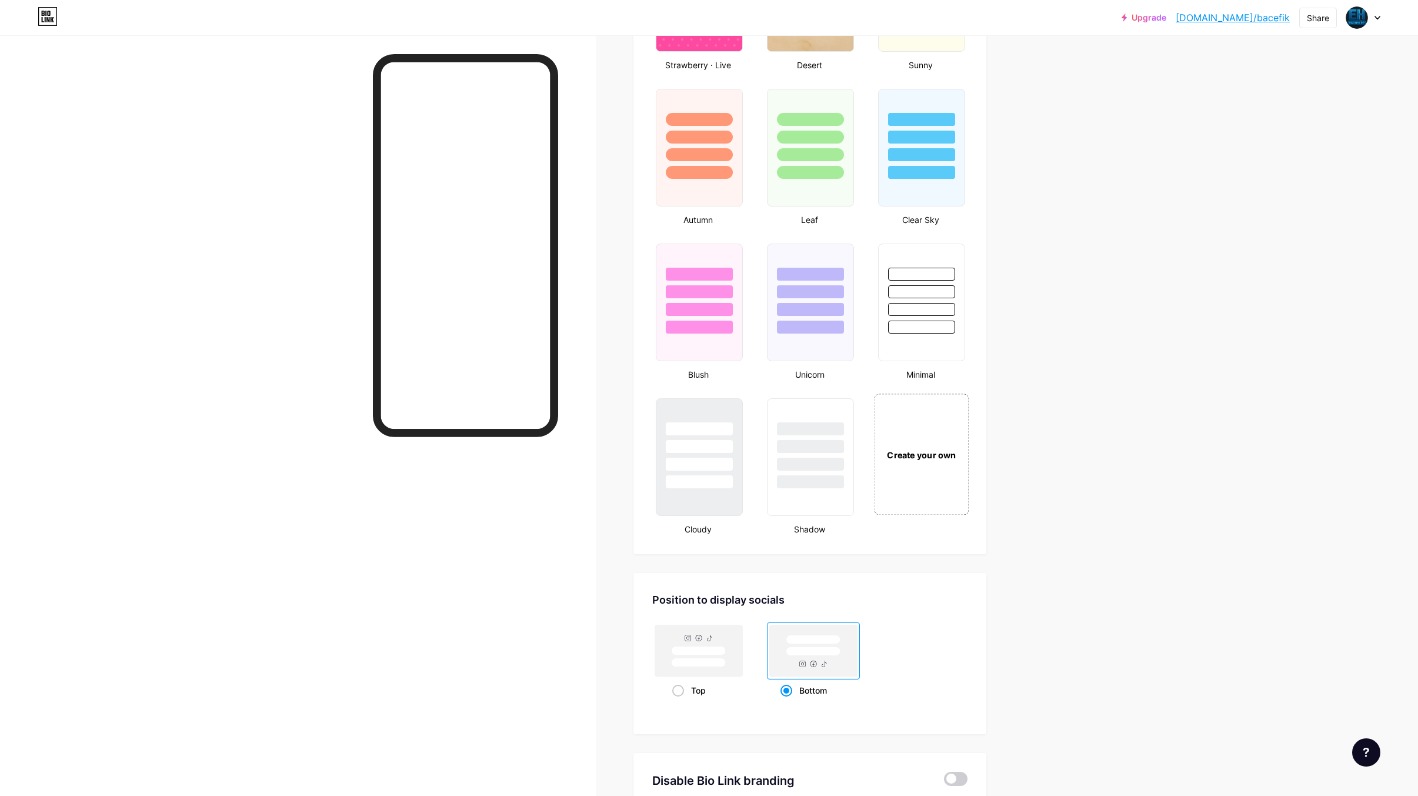
click at [926, 447] on div "Create your own" at bounding box center [922, 453] width 95 height 121
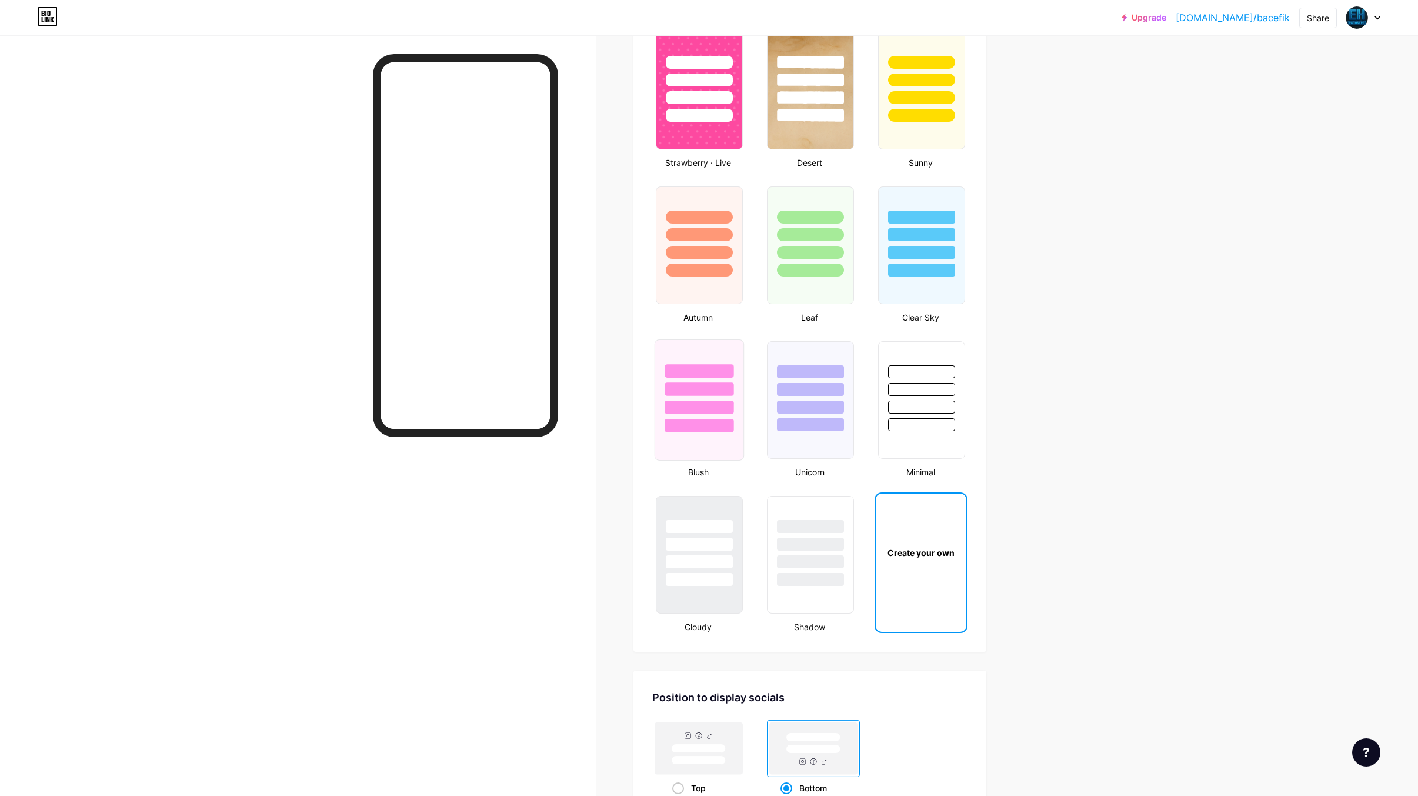
click at [690, 410] on div at bounding box center [699, 408] width 69 height 14
click at [692, 420] on div at bounding box center [698, 424] width 65 height 13
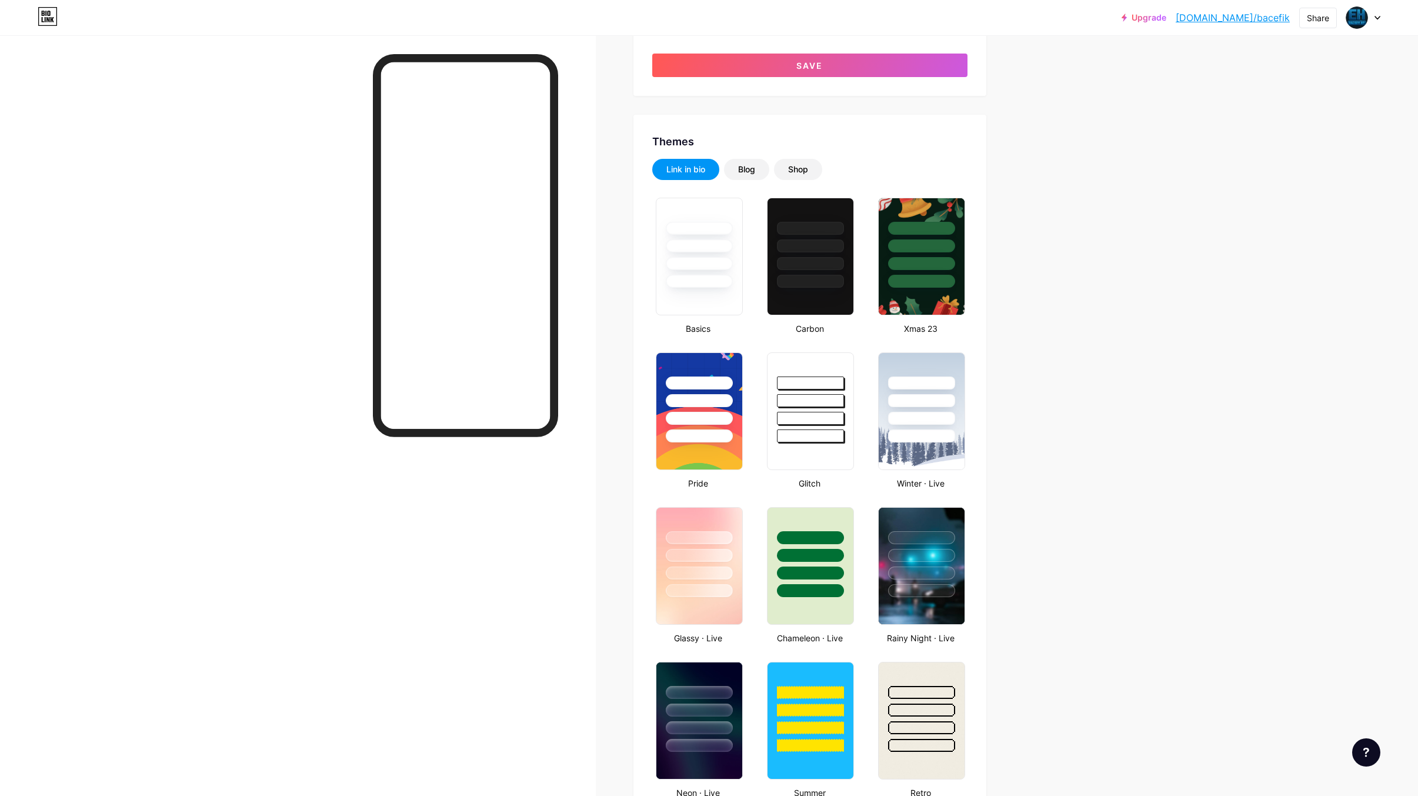
scroll to position [0, 0]
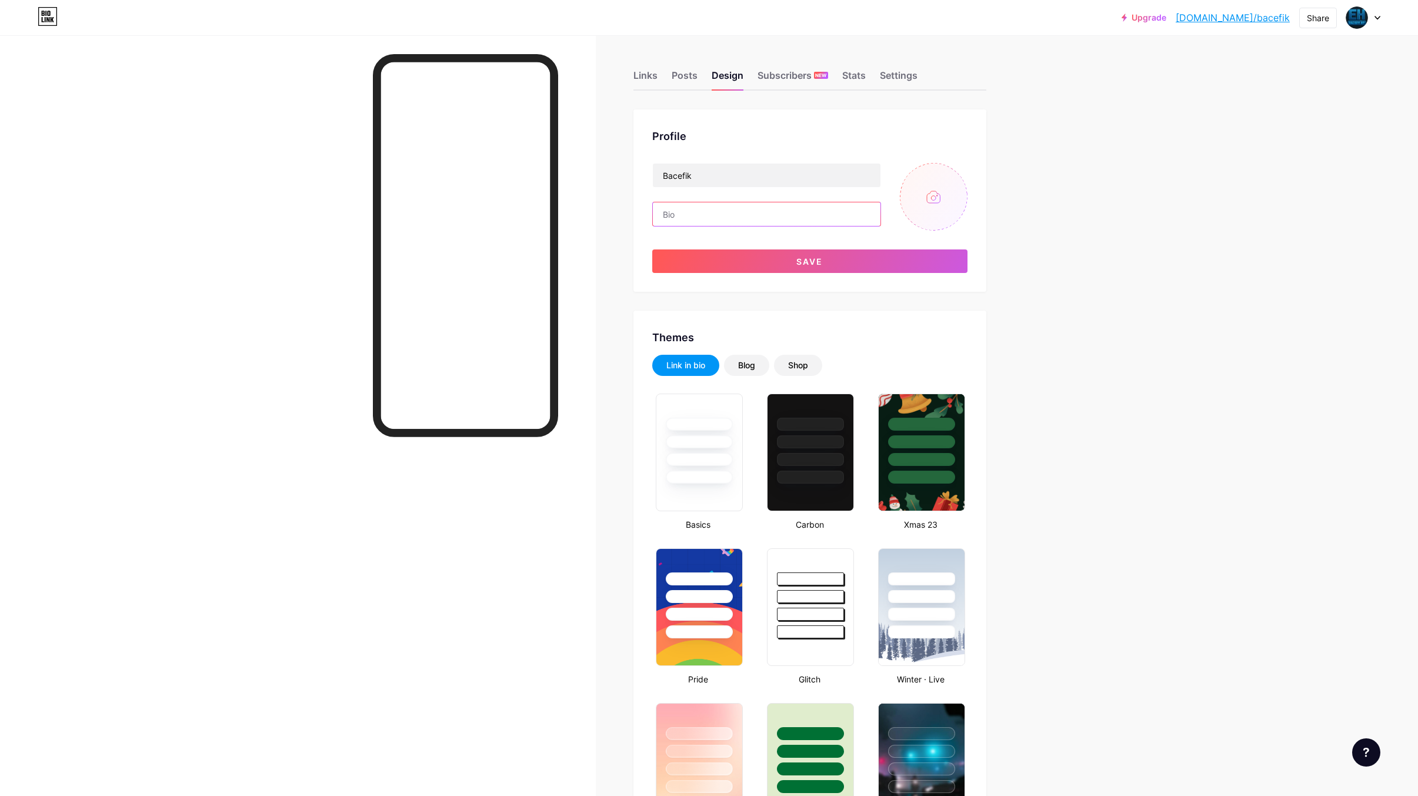
click at [806, 210] on input "text" at bounding box center [767, 214] width 228 height 24
click at [929, 628] on div at bounding box center [922, 633] width 69 height 14
click at [918, 746] on div at bounding box center [922, 751] width 69 height 14
click at [919, 746] on div at bounding box center [920, 751] width 65 height 13
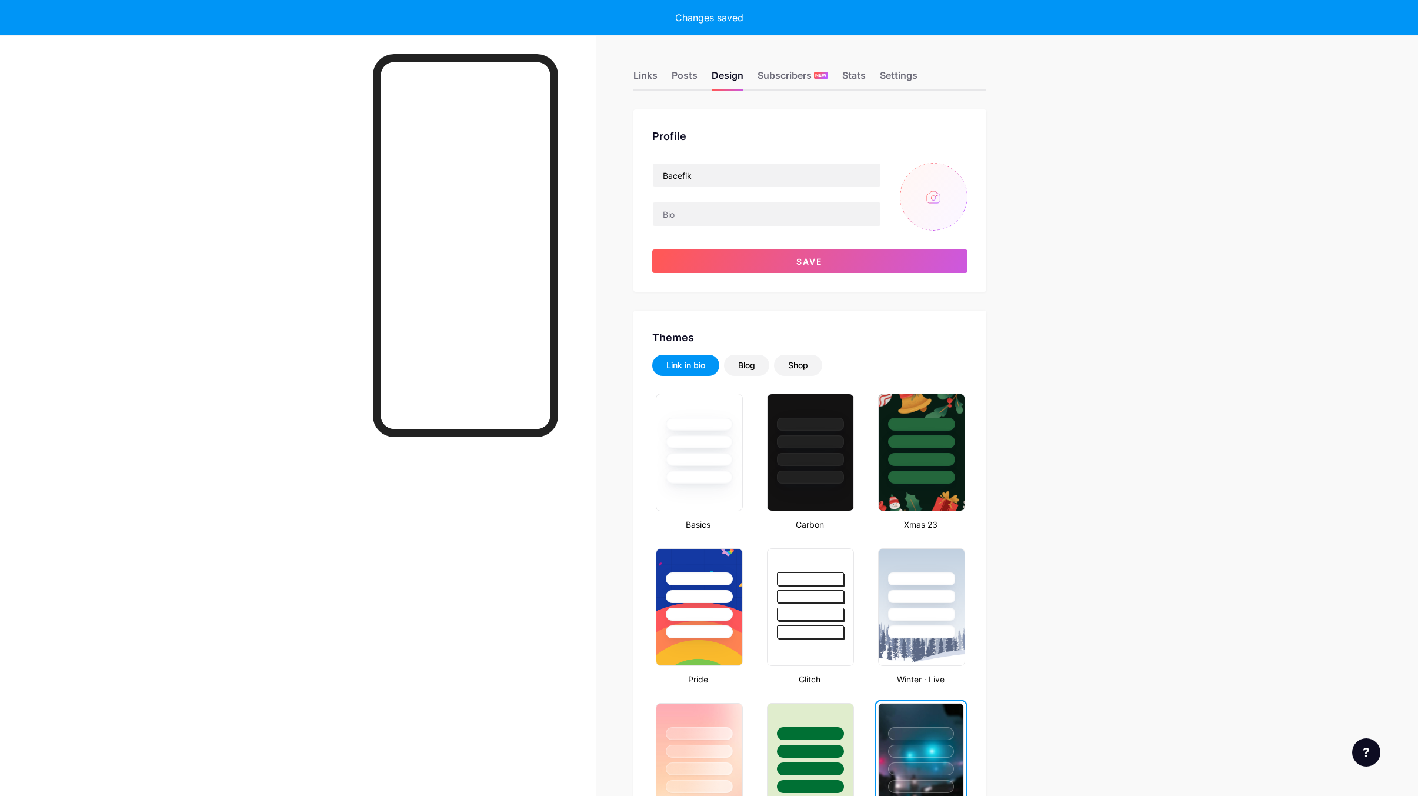
click at [755, 246] on div "Bacefik Save" at bounding box center [809, 218] width 315 height 110
click at [759, 253] on button "Save" at bounding box center [809, 261] width 315 height 24
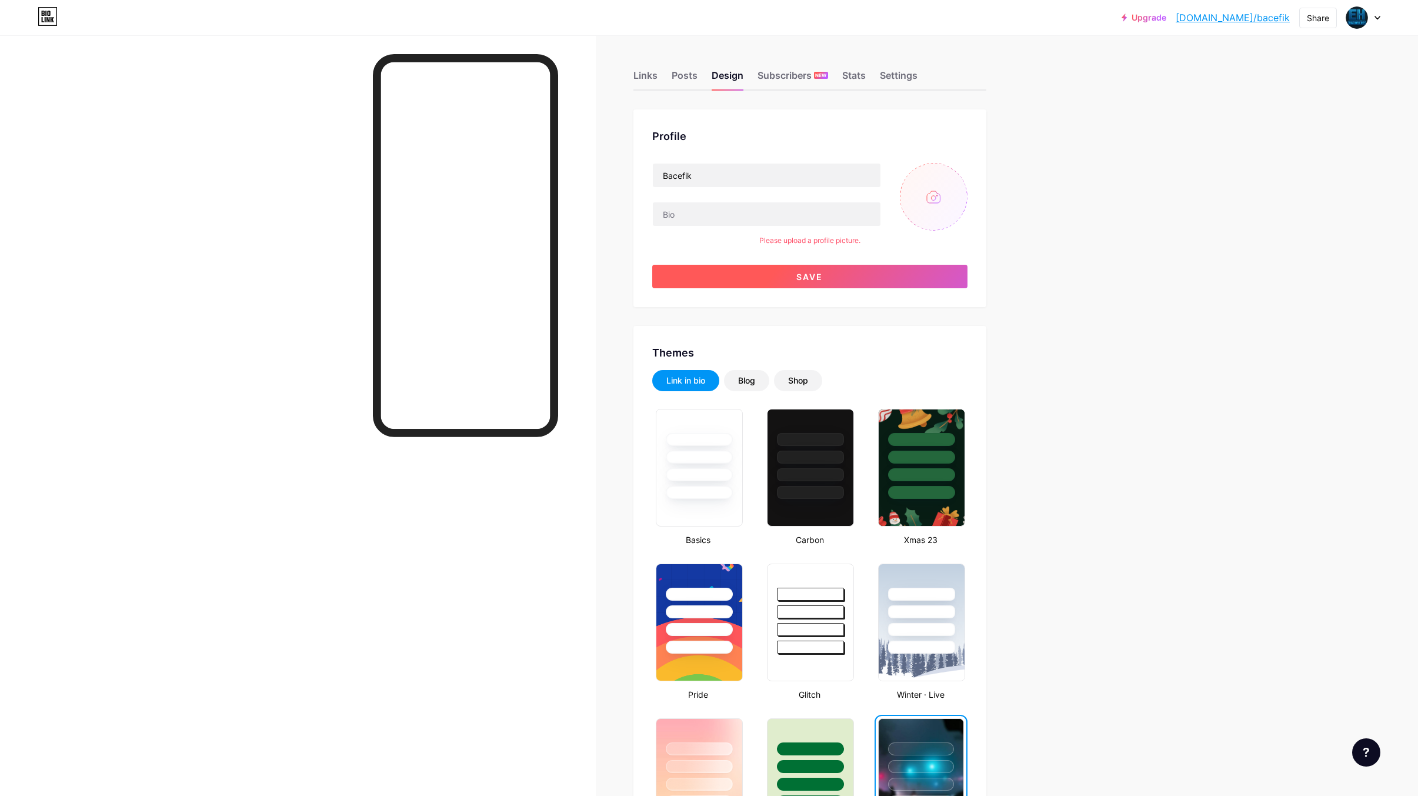
click at [779, 281] on button "Save" at bounding box center [809, 277] width 315 height 24
click at [922, 193] on input "file" at bounding box center [934, 197] width 68 height 68
type input "C:\fakepath\4817-staff.png"
click at [967, 171] on circle at bounding box center [960, 171] width 13 height 13
click at [939, 191] on input "file" at bounding box center [934, 197] width 68 height 68
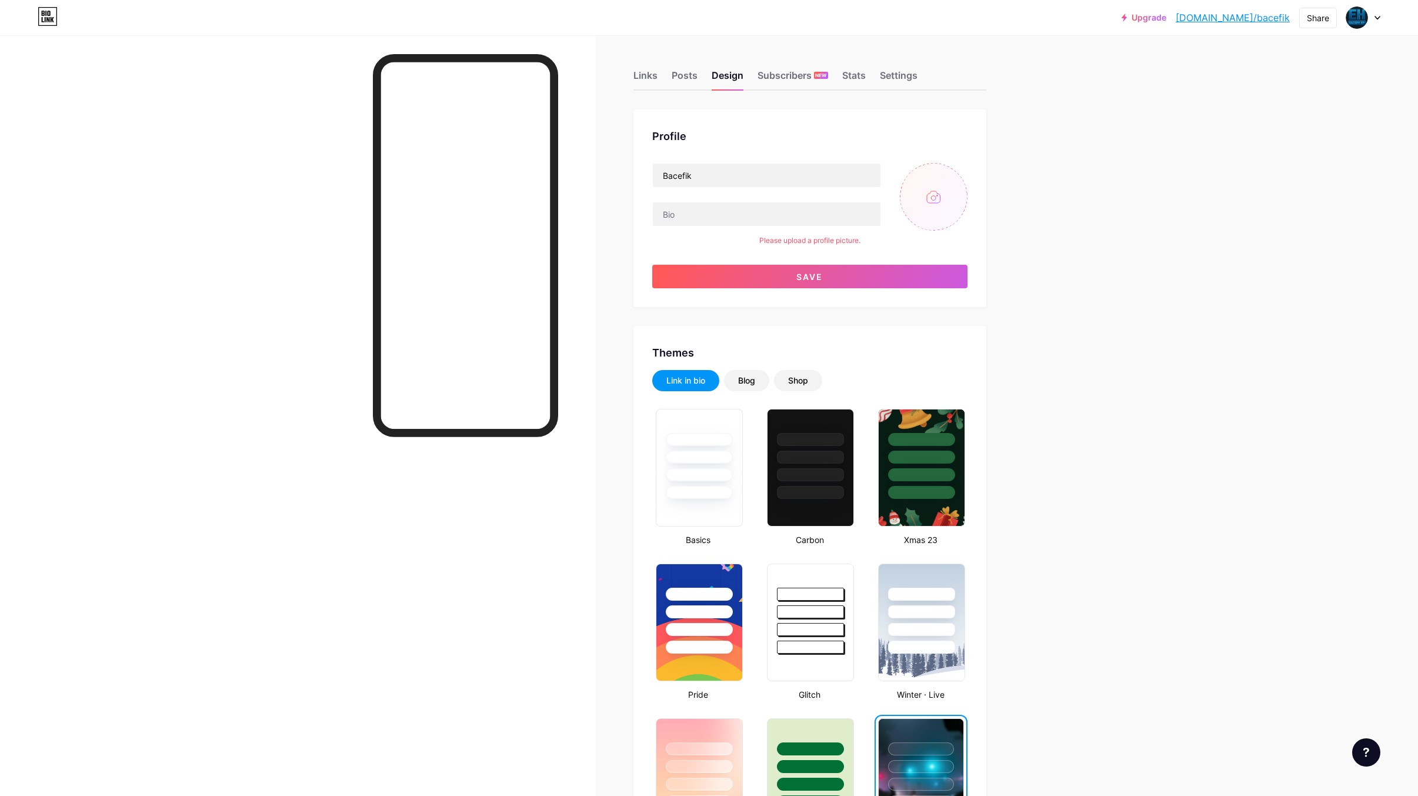
type input "C:\fakepath\72081-owner.png"
click at [846, 279] on button "Save" at bounding box center [809, 277] width 315 height 24
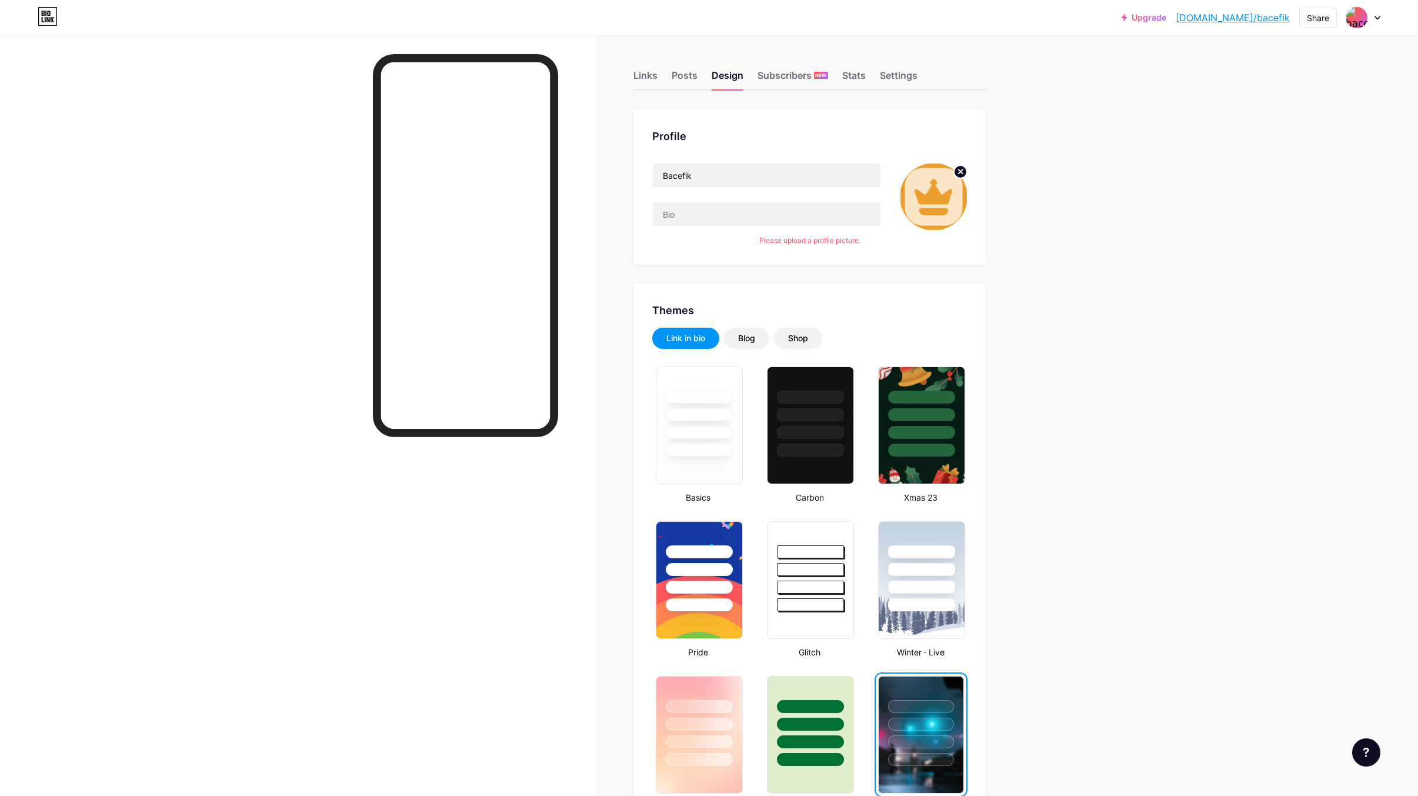
click at [930, 195] on img at bounding box center [934, 197] width 68 height 68
click at [959, 171] on circle at bounding box center [960, 171] width 13 height 13
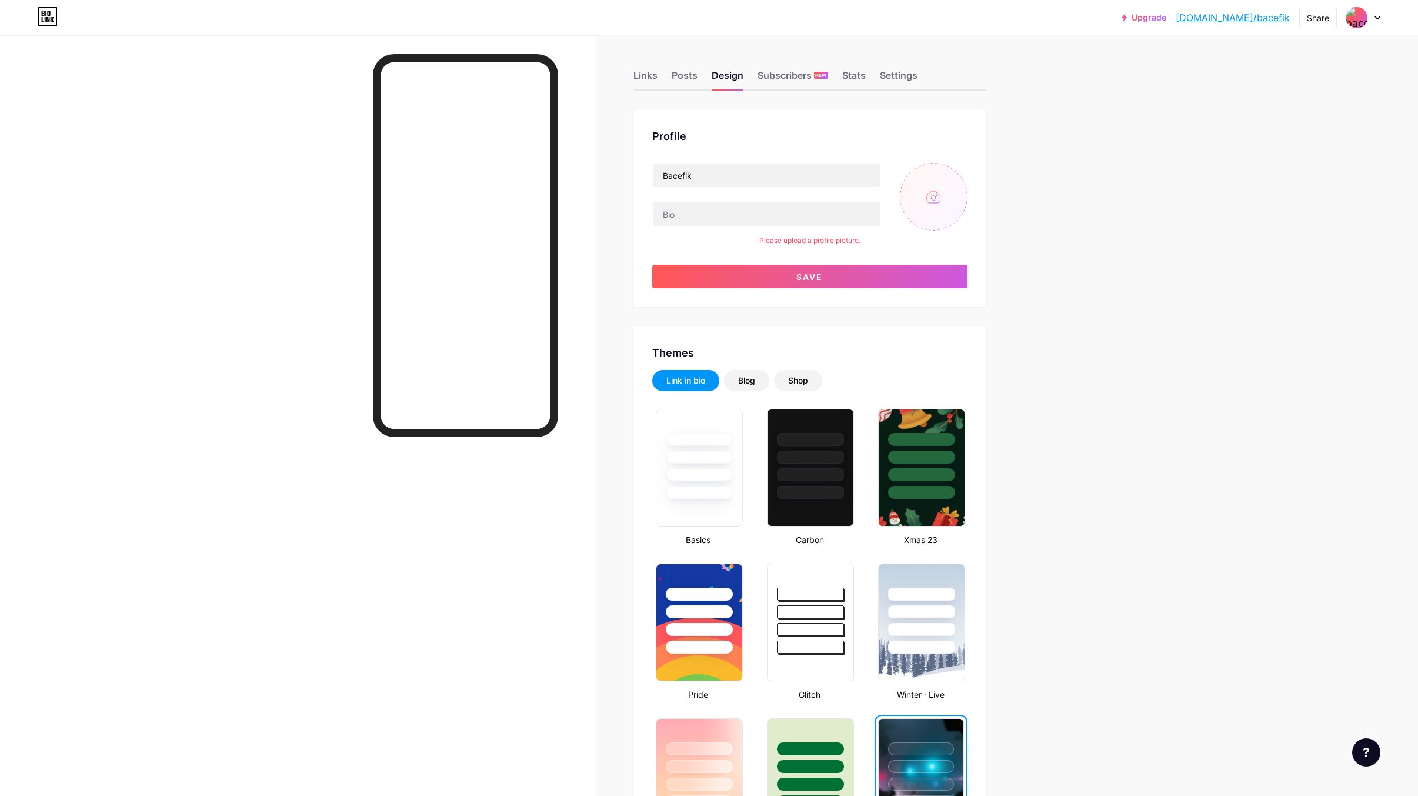
click at [945, 193] on input "file" at bounding box center [934, 197] width 68 height 68
type input "C:\fakepath\84680-designer.png"
click at [962, 174] on icon at bounding box center [960, 171] width 4 height 4
click at [947, 189] on input "file" at bounding box center [934, 197] width 68 height 68
type input "C:\fakepath\4817-staff.png"
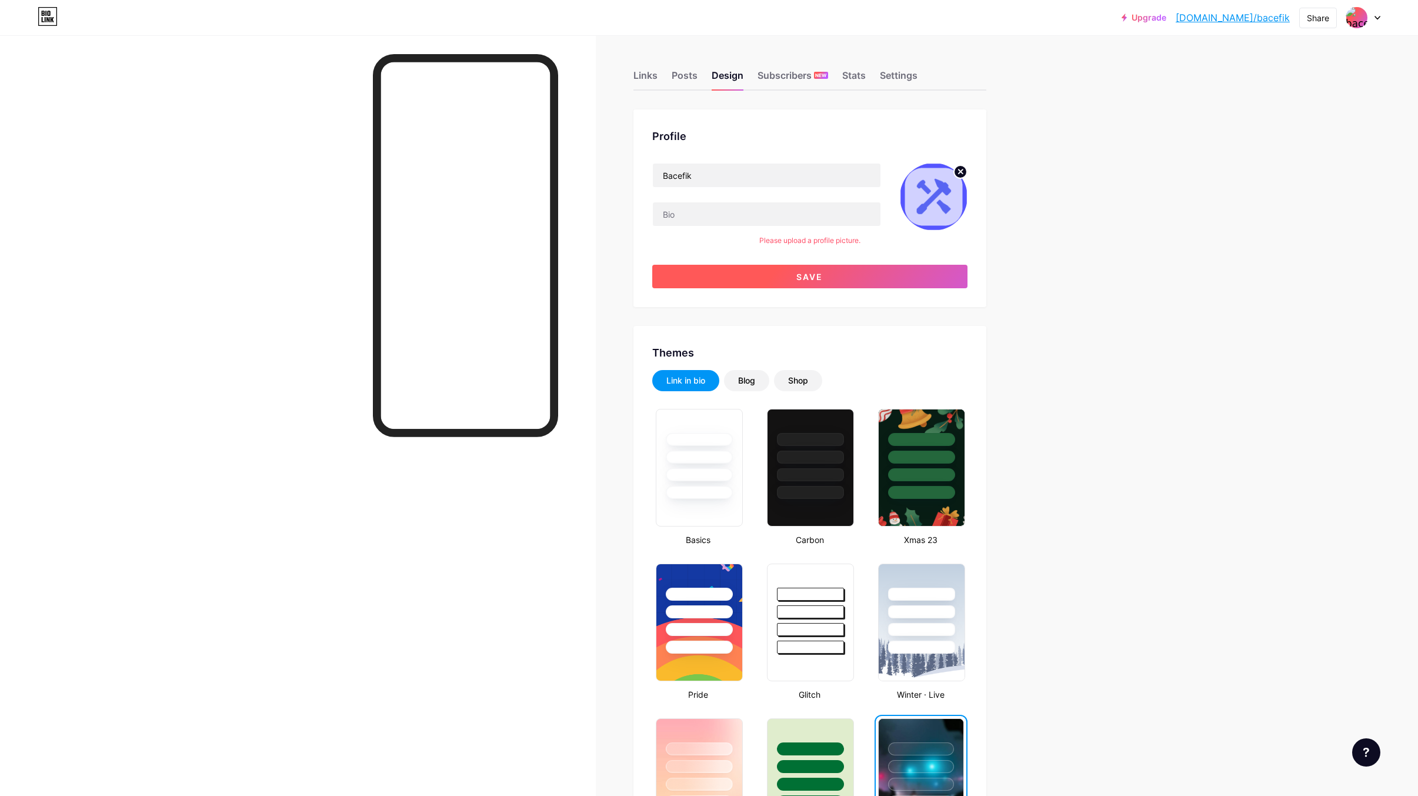
click at [939, 282] on button "Save" at bounding box center [809, 277] width 315 height 24
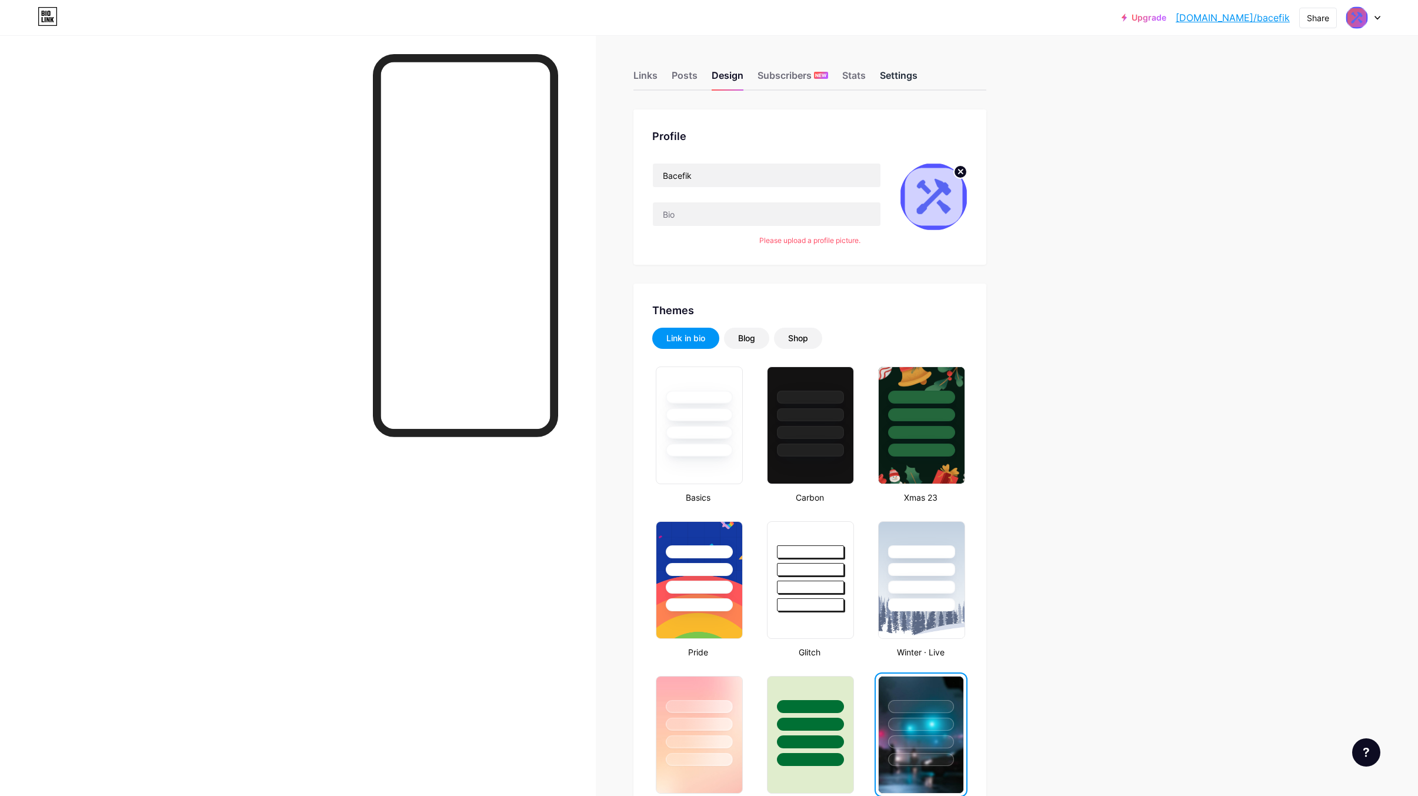
click at [914, 74] on div "Settings" at bounding box center [899, 78] width 38 height 21
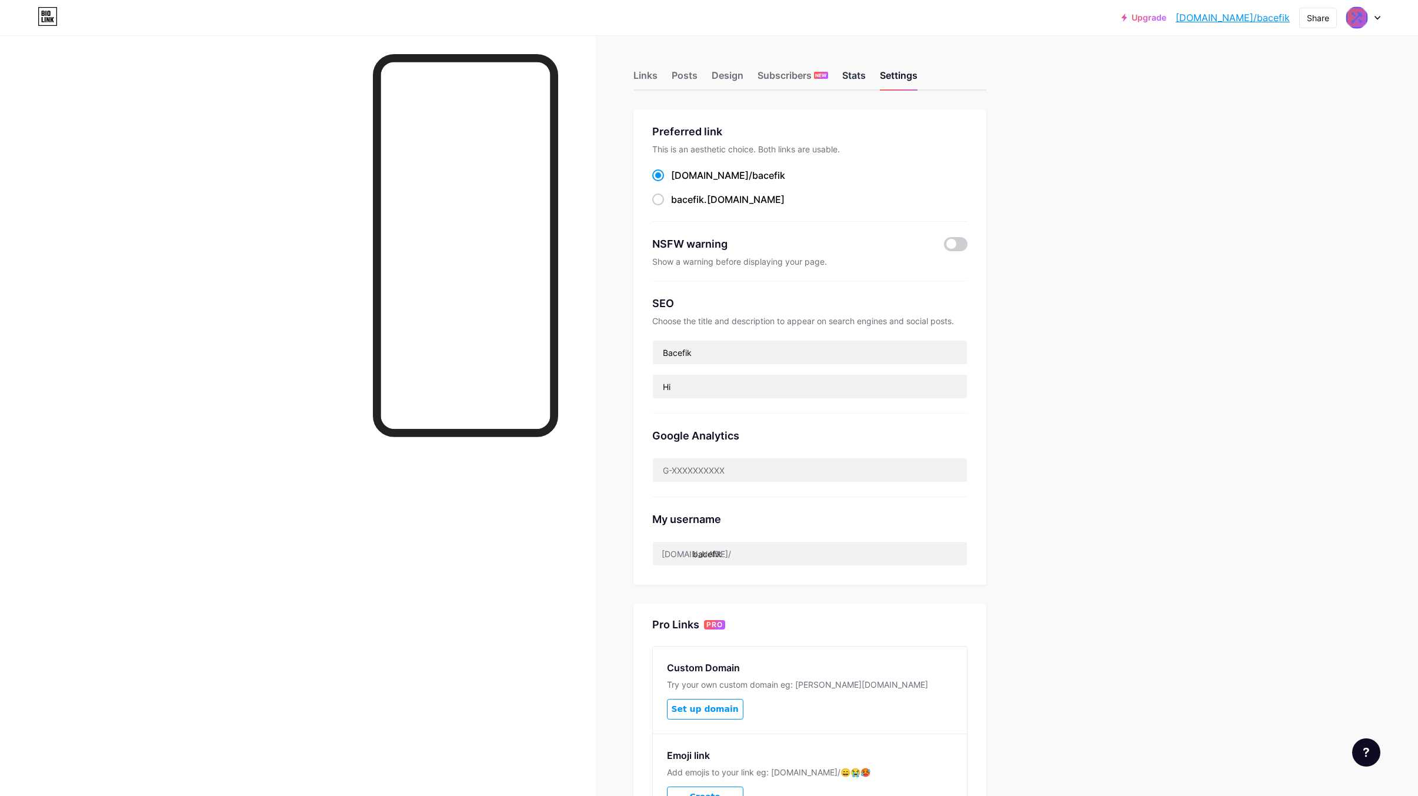
click at [855, 78] on div "Stats" at bounding box center [854, 78] width 24 height 21
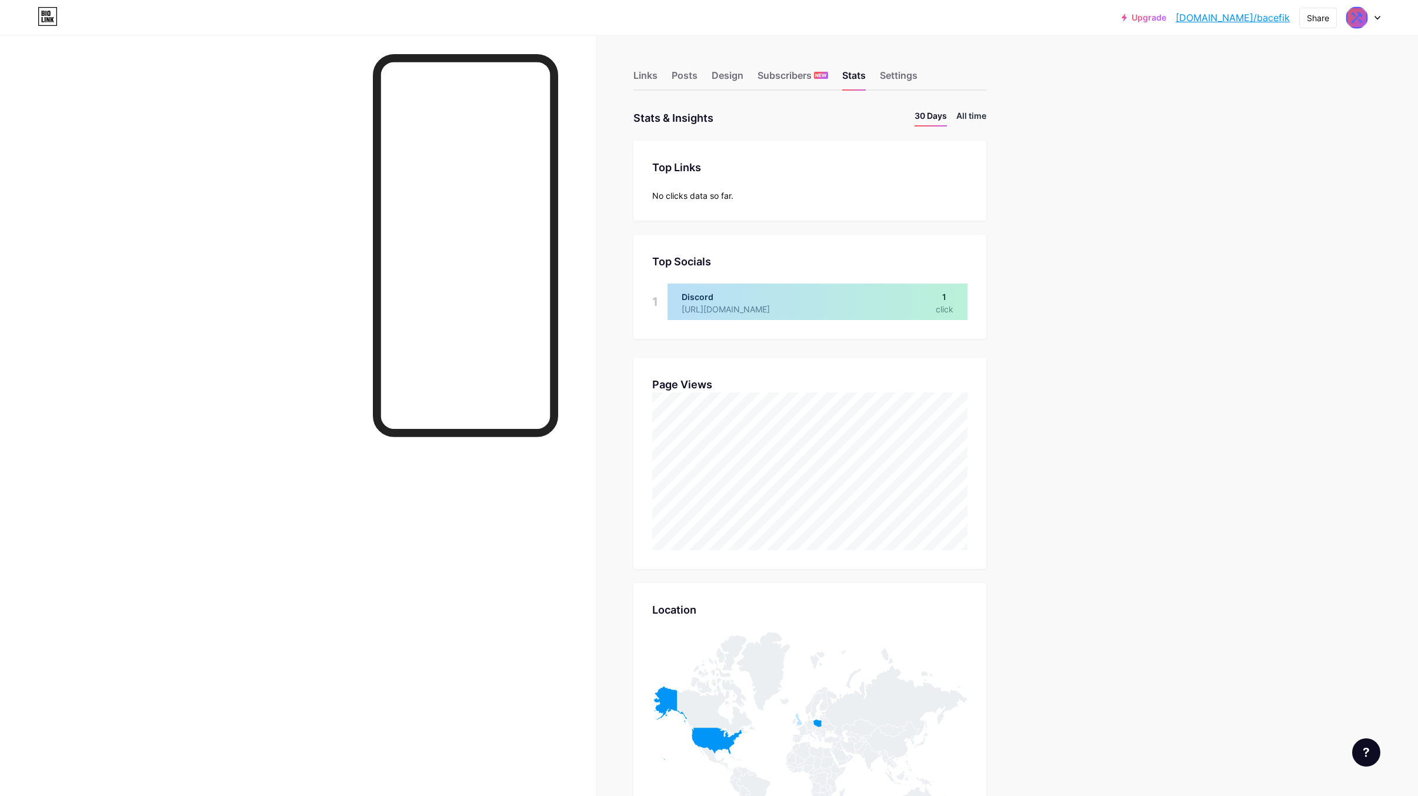
click at [981, 119] on li "All time" at bounding box center [971, 117] width 30 height 17
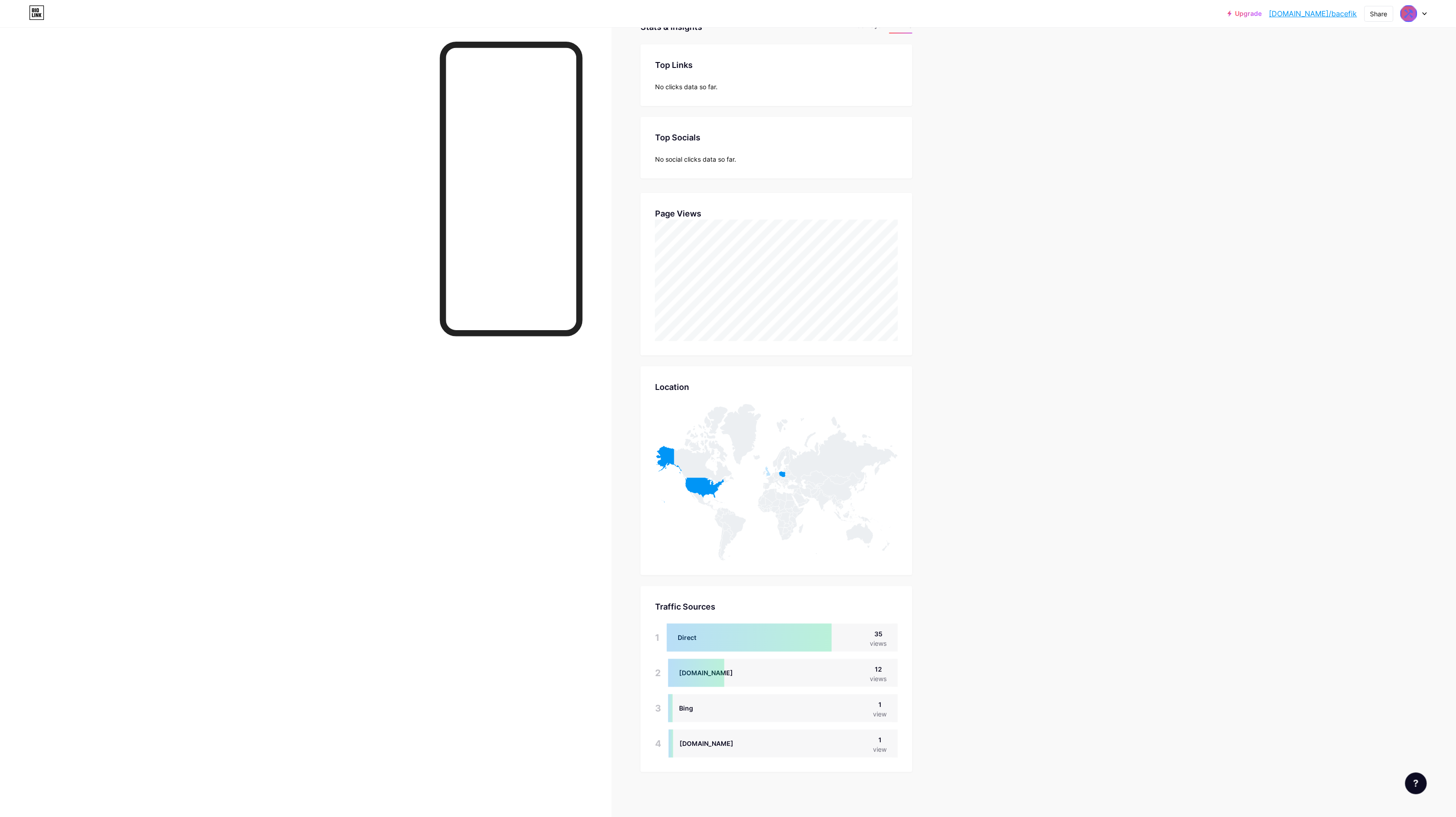
scroll to position [817, 1456]
click at [1057, 409] on div "Upgrade [DOMAIN_NAME]/bacefi... [DOMAIN_NAME]/bacefik Share Switch accounts Bac…" at bounding box center [728, 377] width 1456 height 882
